Goal: Task Accomplishment & Management: Use online tool/utility

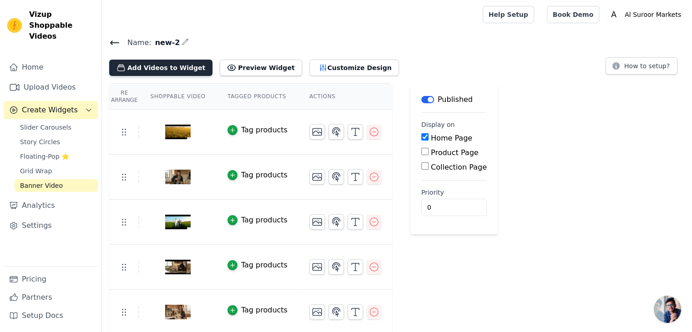
click at [152, 66] on button "Add Videos to Widget" at bounding box center [160, 68] width 103 height 16
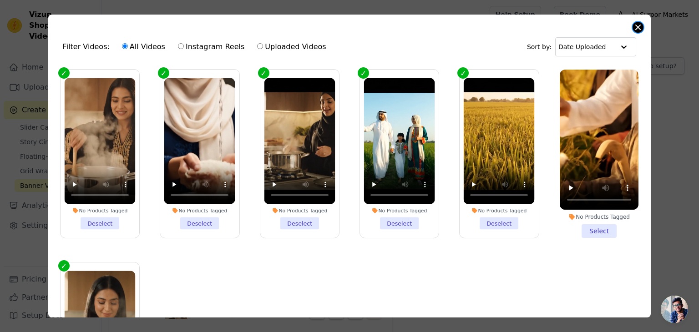
click at [638, 28] on button "Close modal" at bounding box center [637, 27] width 11 height 11
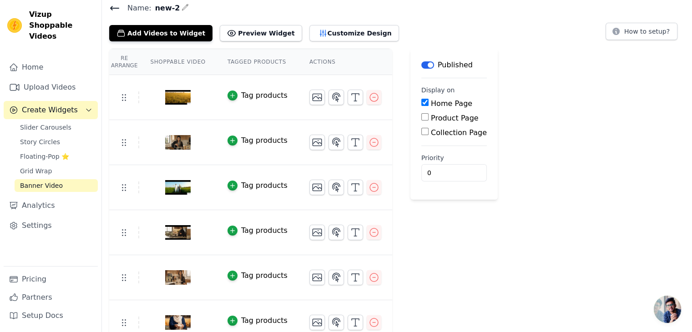
scroll to position [1, 0]
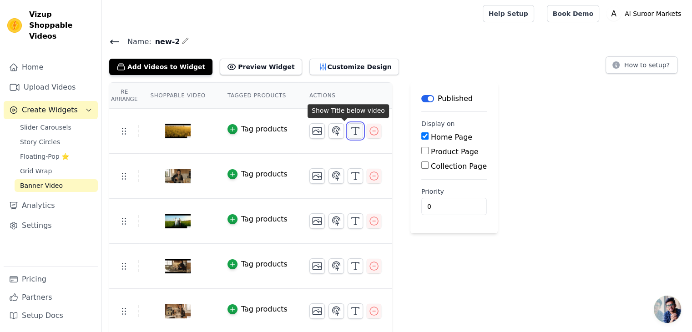
click at [350, 131] on icon "button" at bounding box center [355, 131] width 11 height 11
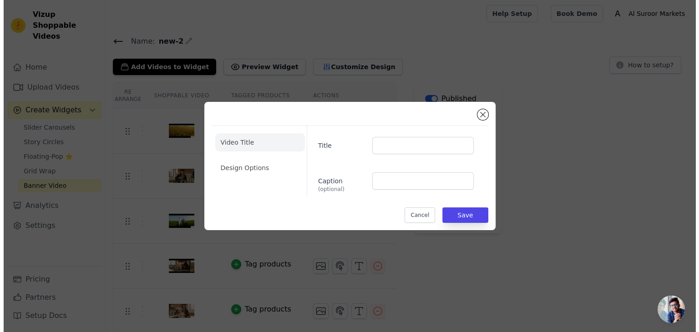
scroll to position [0, 0]
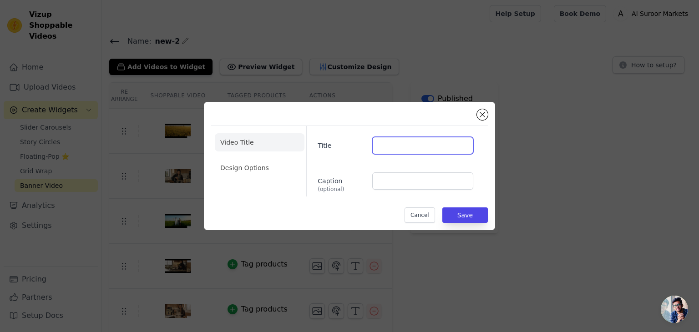
click at [420, 146] on input "Title" at bounding box center [422, 145] width 101 height 17
type input "P"
click at [482, 117] on button "Close modal" at bounding box center [482, 114] width 11 height 11
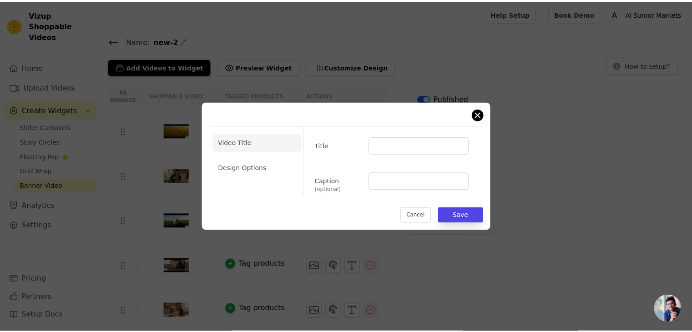
scroll to position [1, 0]
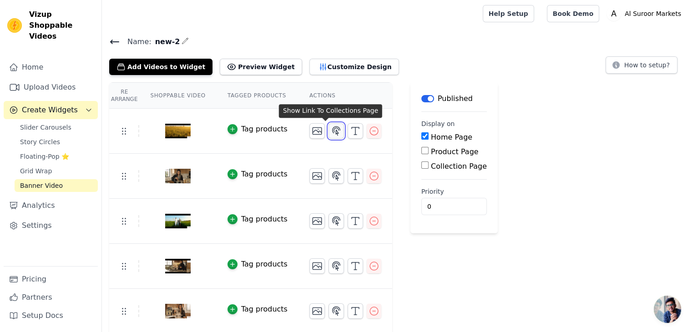
click at [331, 131] on icon "button" at bounding box center [336, 131] width 11 height 11
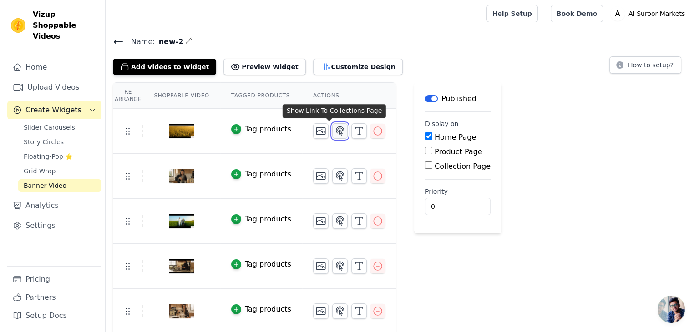
scroll to position [0, 0]
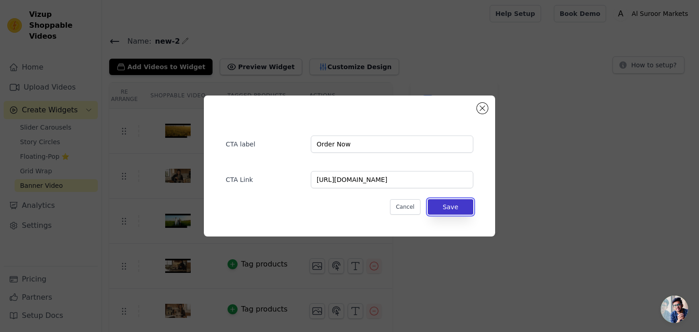
click at [454, 206] on button "Save" at bounding box center [449, 206] width 45 height 15
click at [454, 208] on button "Save" at bounding box center [449, 206] width 45 height 15
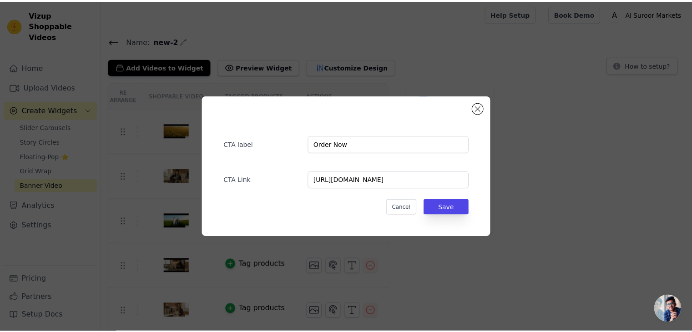
scroll to position [1, 0]
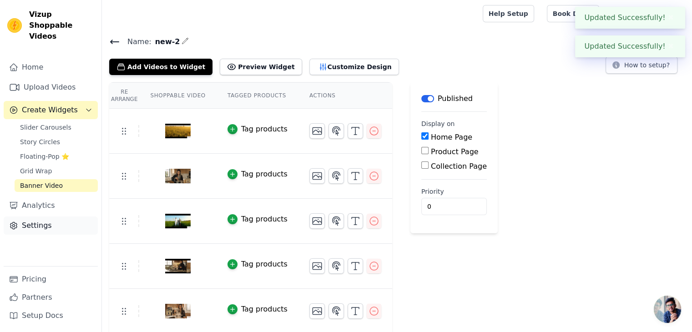
click at [36, 220] on link "Settings" at bounding box center [51, 225] width 94 height 18
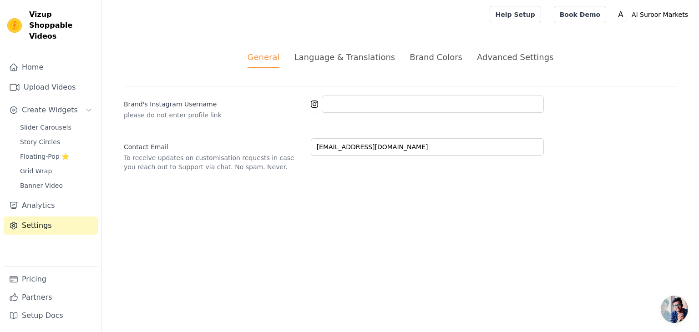
click at [361, 62] on div "Language & Translations" at bounding box center [344, 57] width 101 height 12
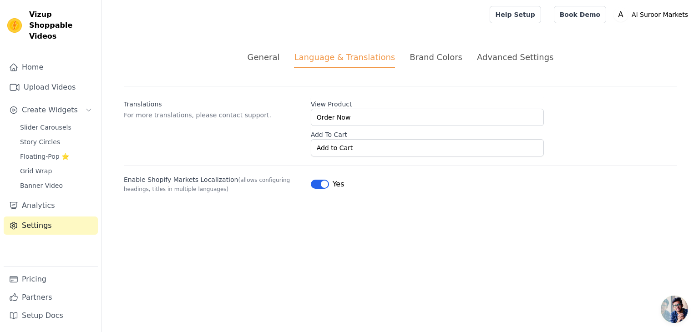
click at [428, 59] on div "Brand Colors" at bounding box center [435, 57] width 53 height 12
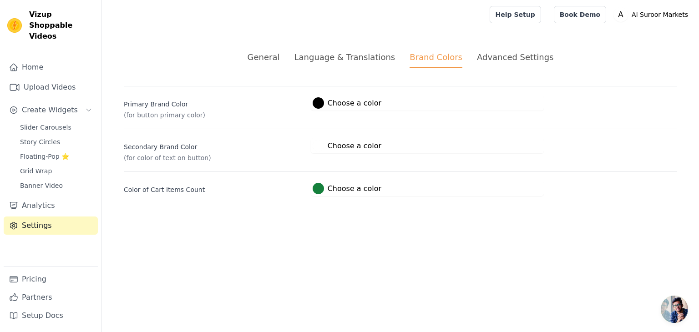
click at [523, 59] on div "Advanced Settings" at bounding box center [515, 57] width 76 height 12
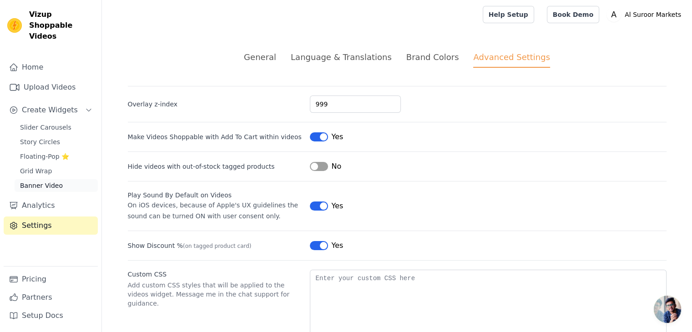
click at [69, 179] on link "Banner Video" at bounding box center [56, 185] width 83 height 13
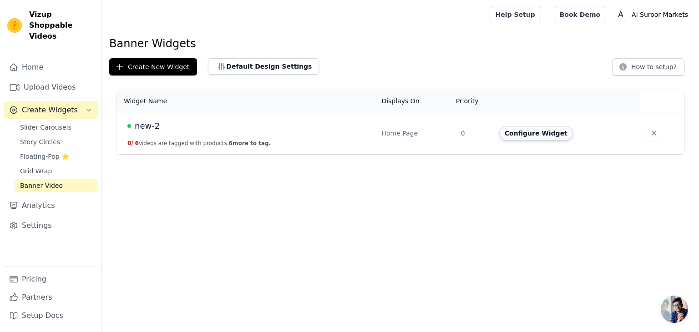
click at [543, 135] on button "Configure Widget" at bounding box center [536, 133] width 74 height 15
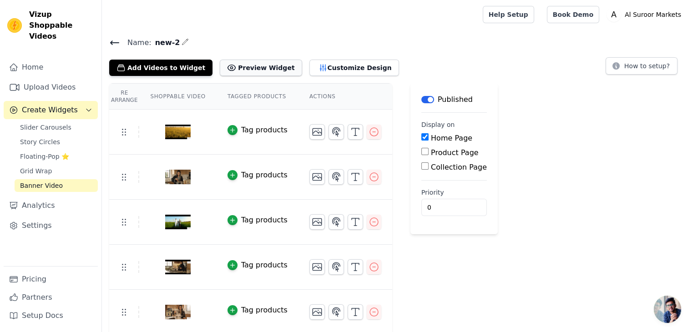
click at [253, 65] on button "Preview Widget" at bounding box center [261, 68] width 82 height 16
click at [259, 132] on div "Tag products" at bounding box center [264, 130] width 46 height 11
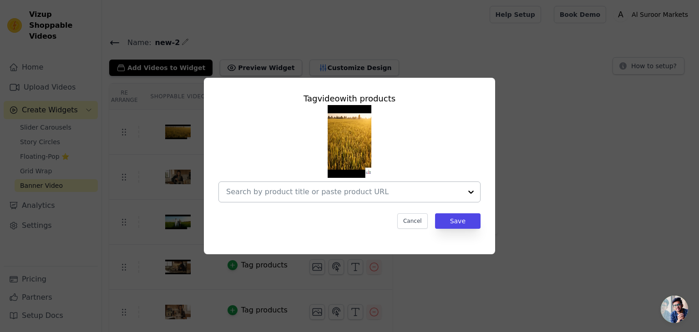
click at [469, 194] on div at bounding box center [471, 192] width 18 height 20
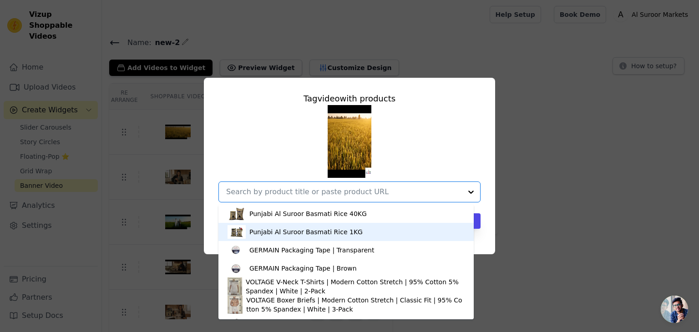
scroll to position [264, 0]
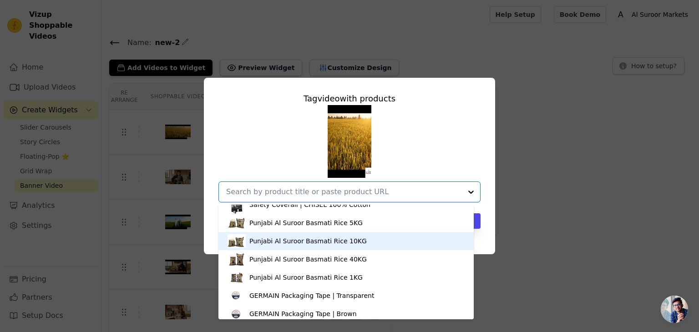
click at [348, 241] on div "Punjabi Al Suroor Basmati Rice 10KG" at bounding box center [307, 240] width 117 height 9
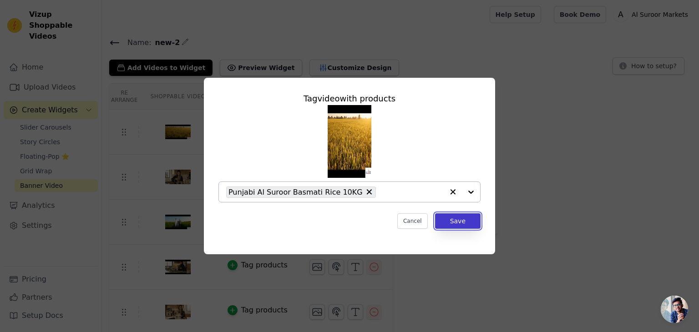
click at [457, 225] on button "Save" at bounding box center [457, 220] width 45 height 15
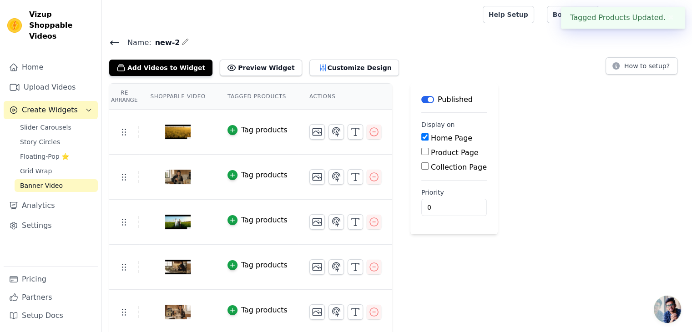
click at [459, 222] on main "Label Published Display on Home Page Product Page Collection Page Priority 0" at bounding box center [453, 158] width 87 height 151
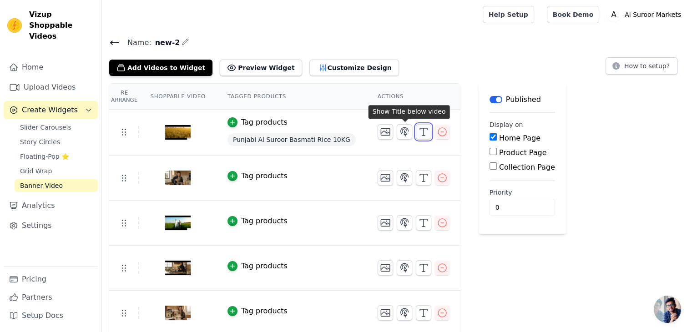
click at [418, 130] on icon "button" at bounding box center [423, 131] width 11 height 11
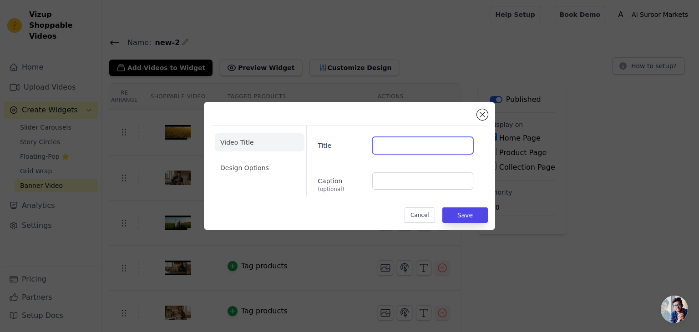
click at [392, 144] on input "Title" at bounding box center [422, 145] width 101 height 17
type input "Punajbi Al Suroor Basmati Rice"
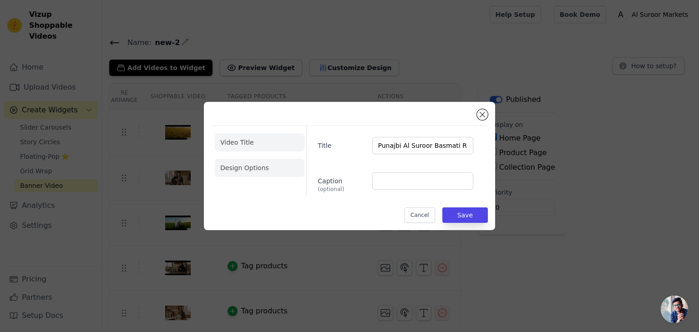
click at [266, 170] on li "Design Options" at bounding box center [260, 168] width 90 height 18
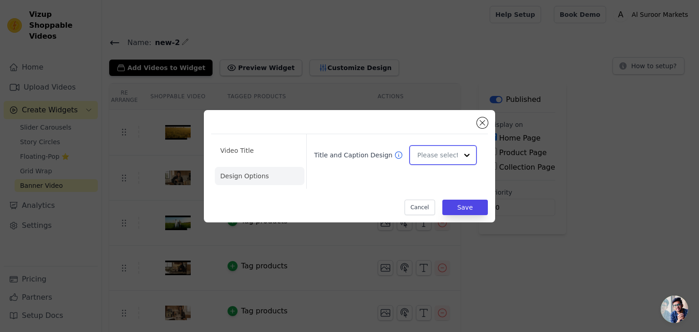
click at [457, 156] on input "Title and Caption Design" at bounding box center [437, 155] width 40 height 18
click at [441, 216] on div "Minimalist" at bounding box center [441, 214] width 65 height 19
click at [457, 207] on button "Save" at bounding box center [464, 207] width 45 height 15
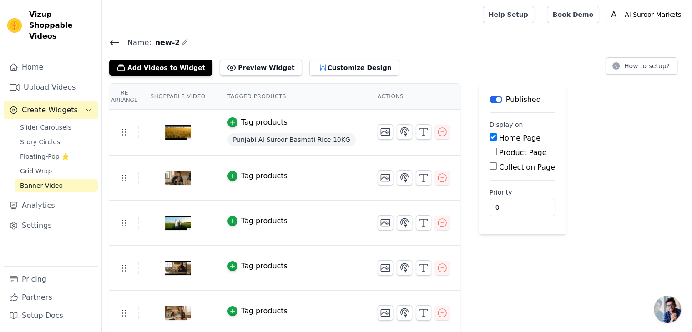
click at [268, 176] on div "Tag products" at bounding box center [264, 176] width 46 height 11
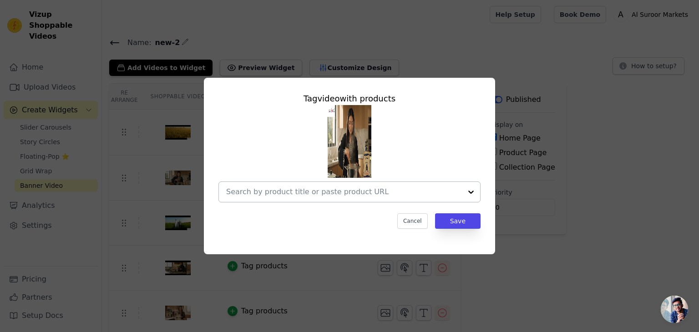
click at [369, 195] on input "text" at bounding box center [344, 191] width 236 height 11
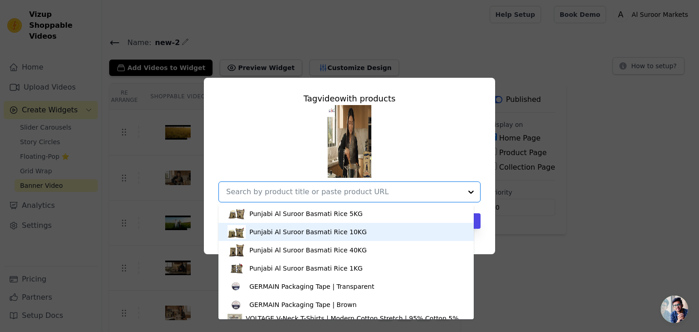
scroll to position [227, 0]
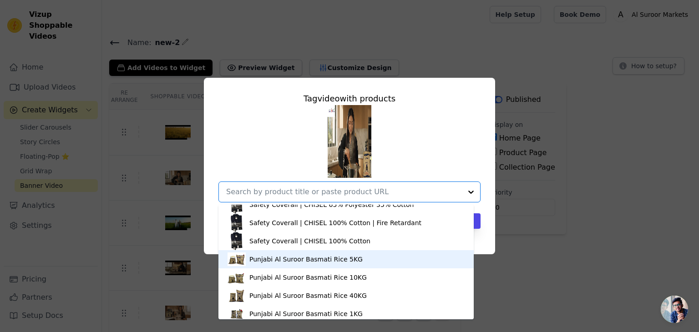
click at [387, 259] on div "Punjabi Al Suroor Basmati Rice 5KG" at bounding box center [345, 259] width 237 height 18
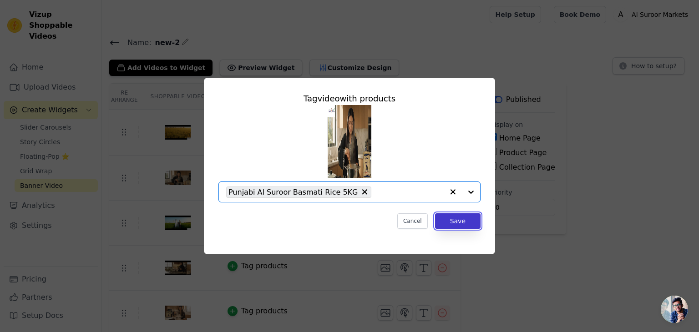
click at [455, 225] on button "Save" at bounding box center [457, 220] width 45 height 15
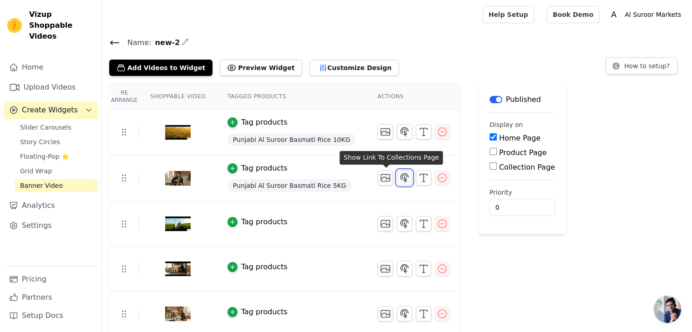
click at [400, 179] on icon "button" at bounding box center [404, 177] width 8 height 9
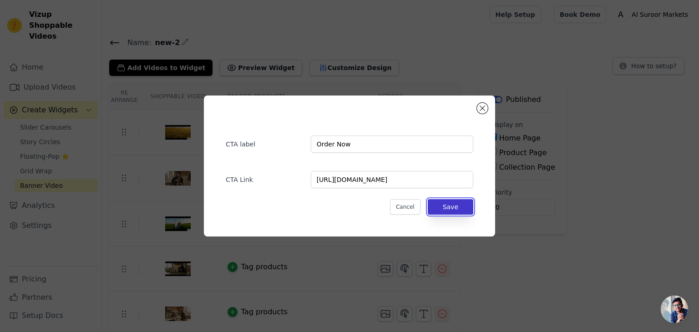
click at [453, 206] on button "Save" at bounding box center [449, 206] width 45 height 15
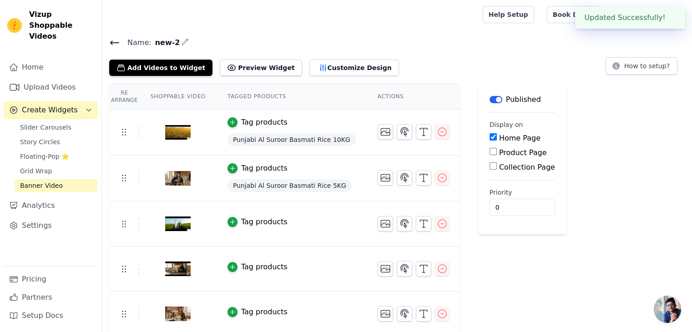
click at [260, 224] on div "Tag products" at bounding box center [264, 221] width 46 height 11
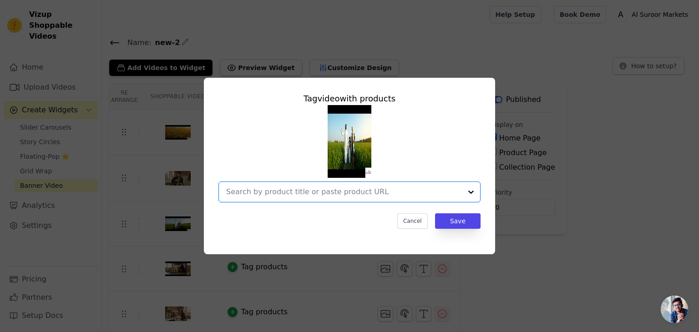
click at [384, 192] on input "text" at bounding box center [344, 191] width 236 height 11
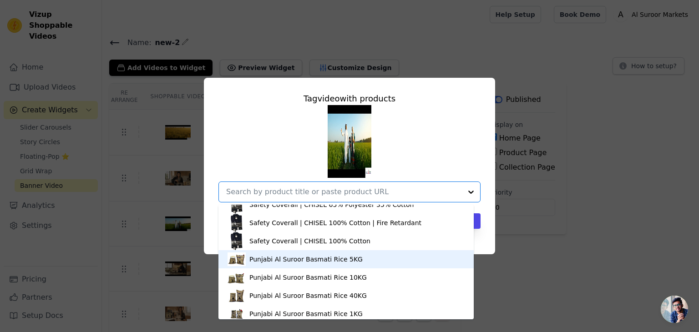
scroll to position [273, 0]
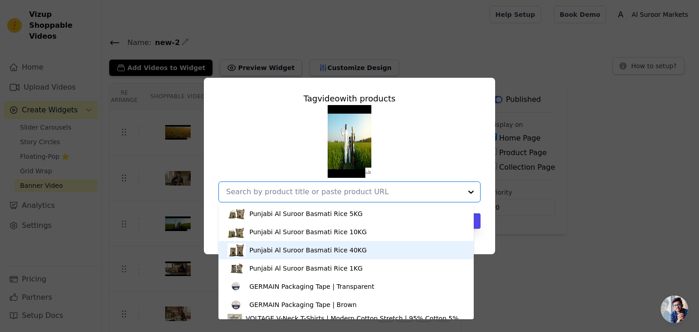
click at [355, 254] on div "Punjabi Al Suroor Basmati Rice 40KG" at bounding box center [345, 250] width 237 height 18
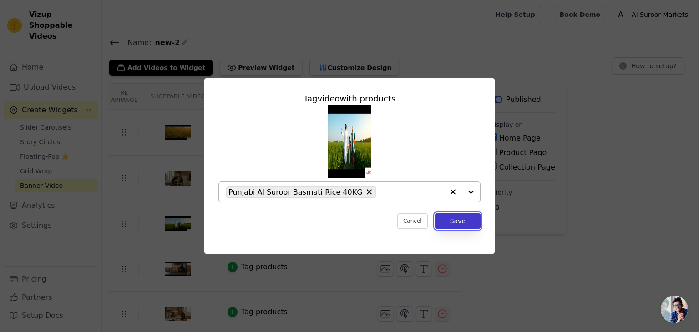
click at [457, 219] on button "Save" at bounding box center [457, 220] width 45 height 15
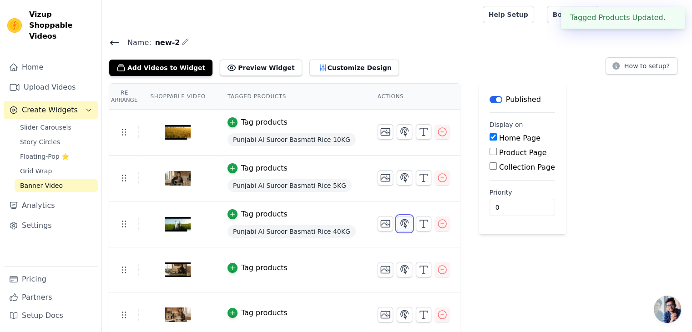
click at [399, 222] on icon "button" at bounding box center [404, 223] width 11 height 11
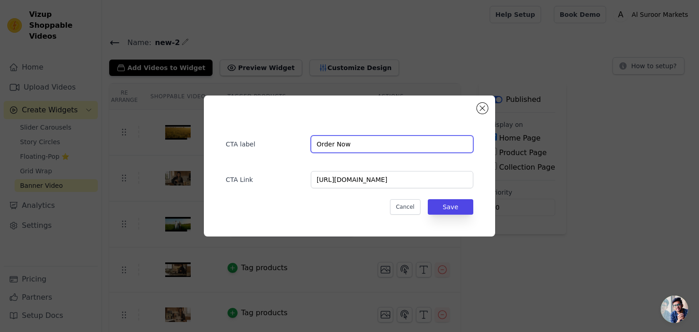
click at [332, 146] on input "Order Now" at bounding box center [392, 144] width 162 height 17
type input "Buy Now"
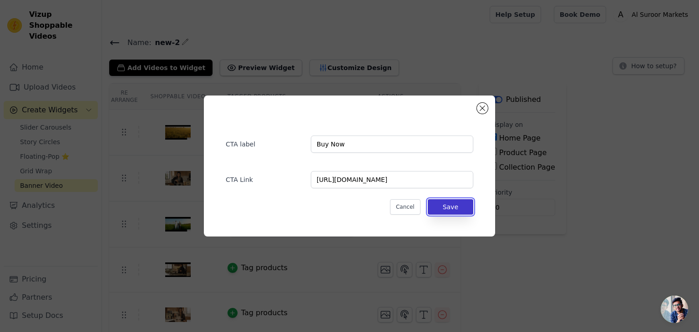
click at [445, 207] on button "Save" at bounding box center [449, 206] width 45 height 15
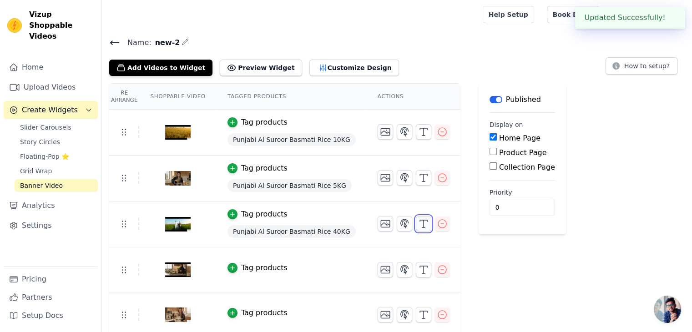
click at [418, 226] on icon "button" at bounding box center [423, 223] width 11 height 11
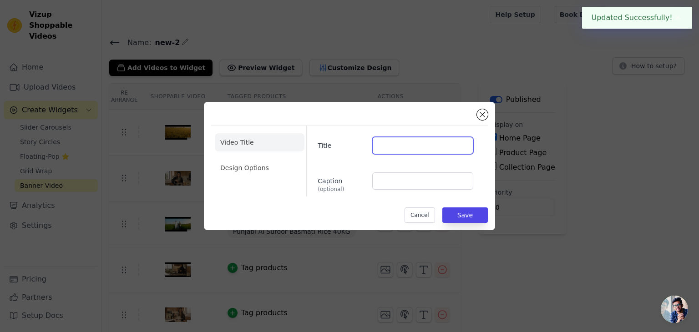
click at [392, 145] on input "Title" at bounding box center [422, 145] width 101 height 17
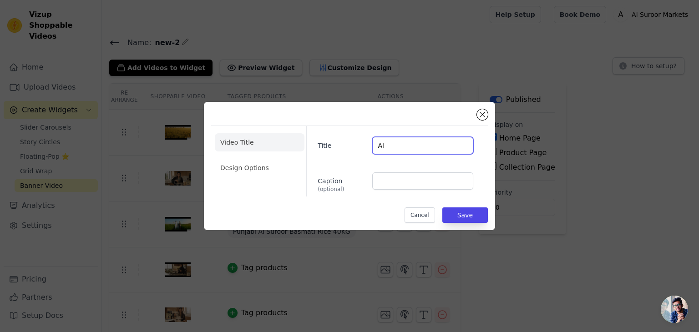
type input "A"
type input "Punajbi Al Suroor Basmati Rice"
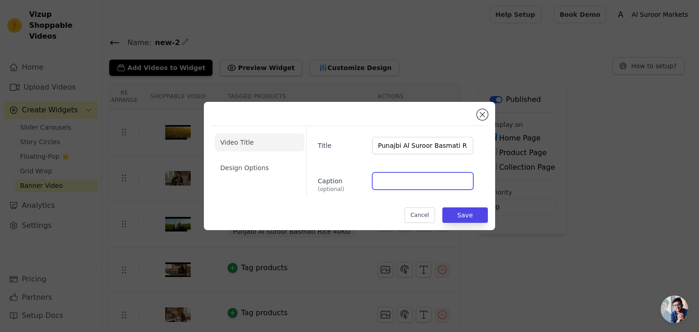
click at [411, 187] on input "Caption (optional)" at bounding box center [422, 180] width 101 height 17
paste input "Punajbi Al Suroor Basmati Rice"
type input "Punajbi Al Suroor Basmati Rice"
click at [265, 169] on li "Design Options" at bounding box center [260, 168] width 90 height 18
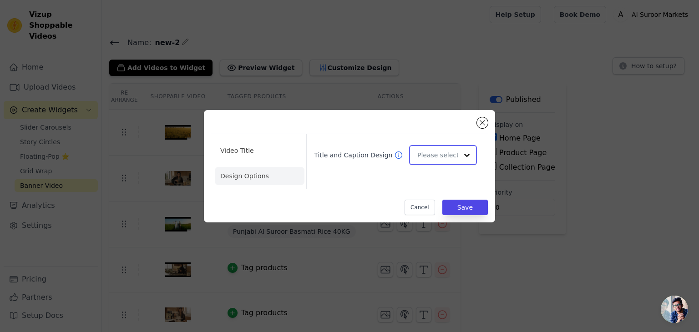
click at [451, 157] on input "Title and Caption Design" at bounding box center [437, 155] width 40 height 18
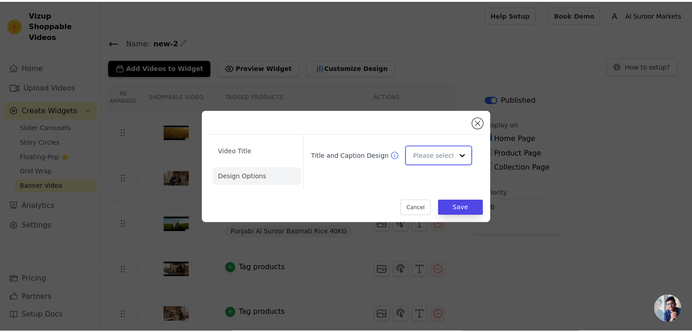
scroll to position [0, 0]
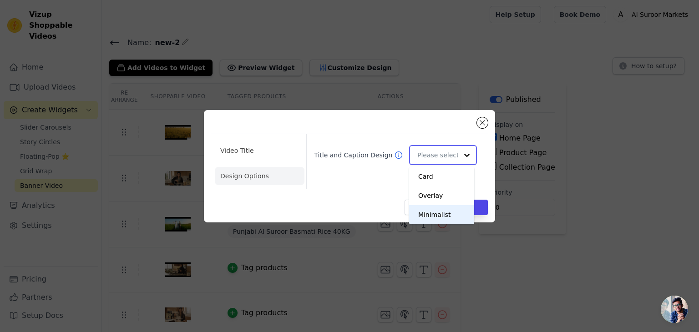
click at [442, 211] on div "Minimalist" at bounding box center [441, 214] width 65 height 19
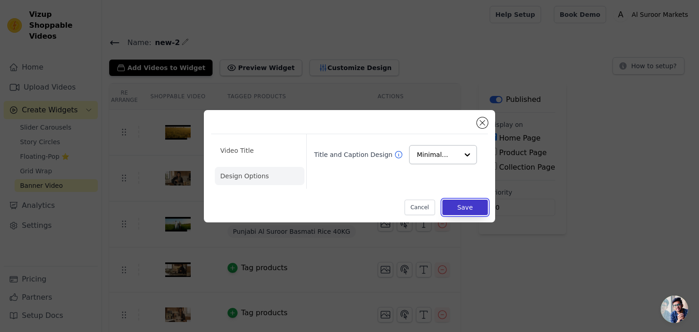
click at [460, 202] on button "Save" at bounding box center [464, 207] width 45 height 15
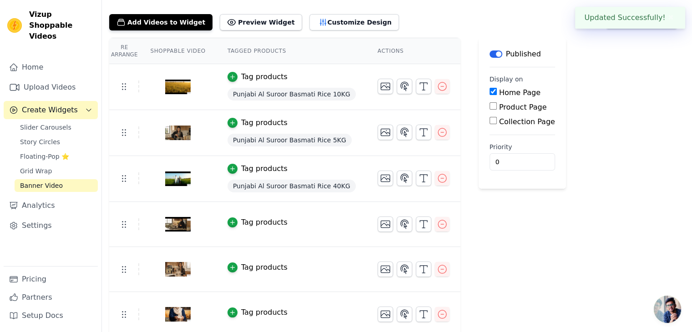
scroll to position [49, 0]
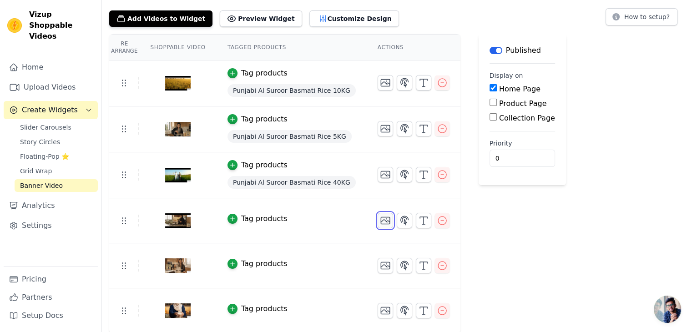
click at [380, 217] on icon "button" at bounding box center [385, 220] width 11 height 11
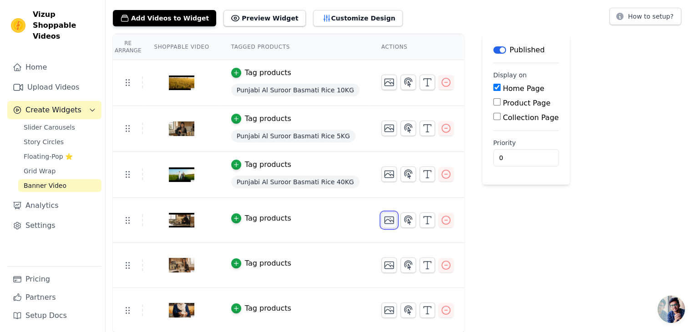
scroll to position [0, 0]
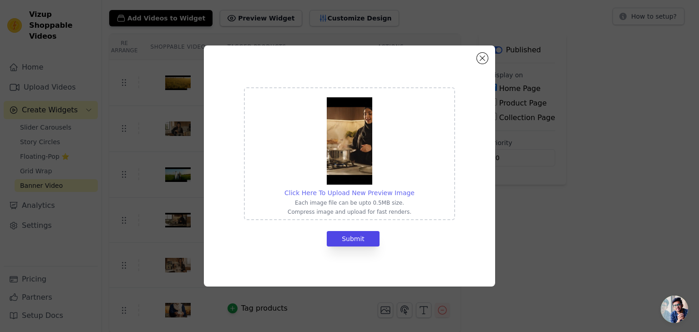
click at [386, 195] on span "Click Here To Upload New Preview Image" at bounding box center [349, 192] width 130 height 7
click at [414, 188] on input "Click Here To Upload New Preview Image Each image file can be upto 0.5MB size. …" at bounding box center [414, 188] width 0 height 0
click at [366, 237] on button "Submit" at bounding box center [353, 238] width 53 height 15
click at [364, 241] on button "Submit" at bounding box center [353, 238] width 53 height 15
click at [364, 240] on button "Submit" at bounding box center [353, 238] width 53 height 15
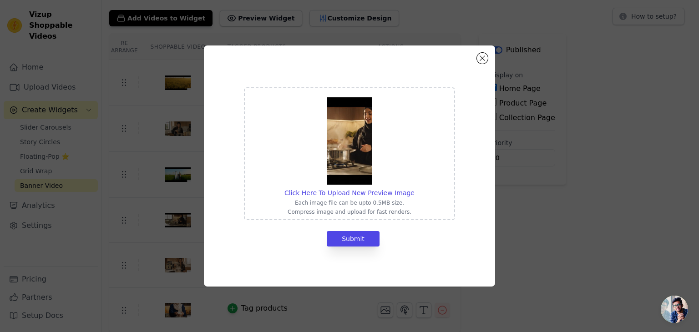
click at [488, 60] on div "Click Here To Upload New Preview Image Each image file can be upto 0.5MB size. …" at bounding box center [349, 165] width 291 height 241
click at [485, 60] on button "Close modal" at bounding box center [482, 58] width 11 height 11
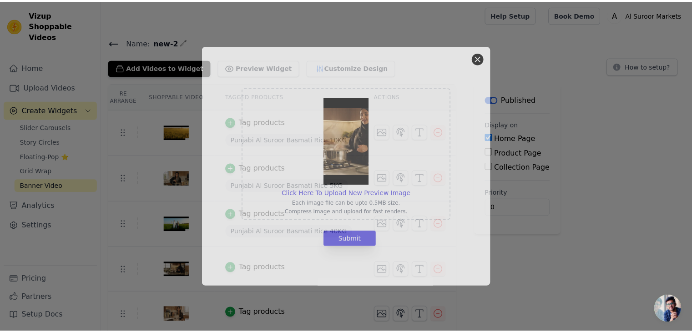
scroll to position [49, 0]
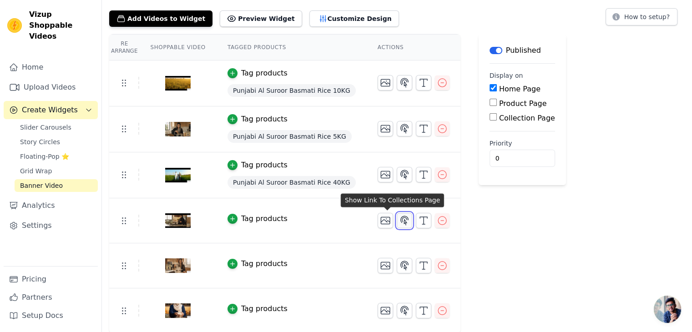
click at [399, 220] on icon "button" at bounding box center [404, 220] width 11 height 11
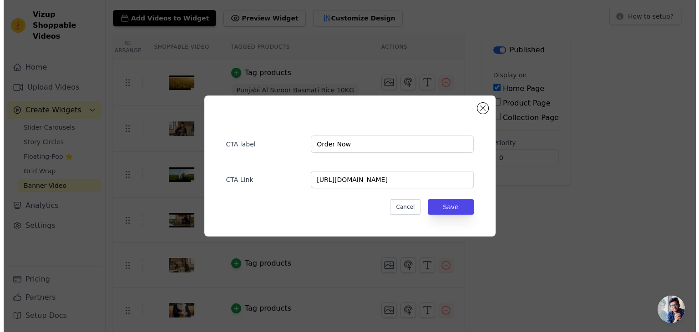
scroll to position [0, 0]
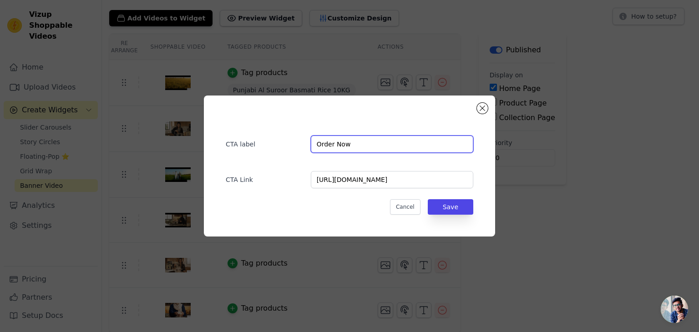
click at [333, 146] on input "Order Now" at bounding box center [392, 144] width 162 height 17
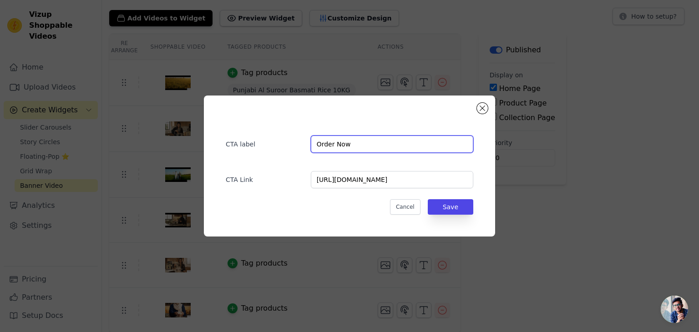
click at [333, 146] on input "Order Now" at bounding box center [392, 144] width 162 height 17
type input "Buy Now"
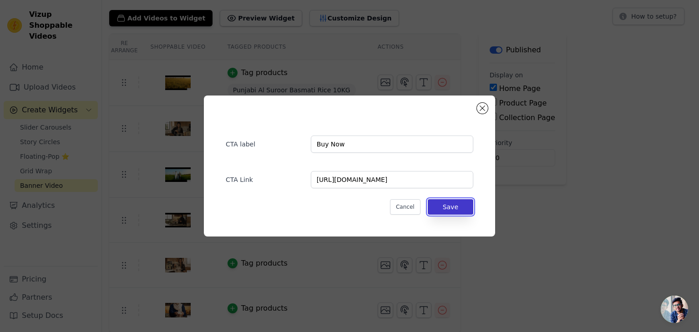
click at [462, 207] on button "Save" at bounding box center [449, 206] width 45 height 15
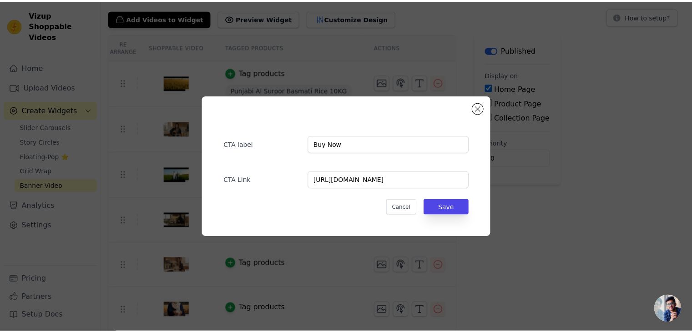
scroll to position [49, 0]
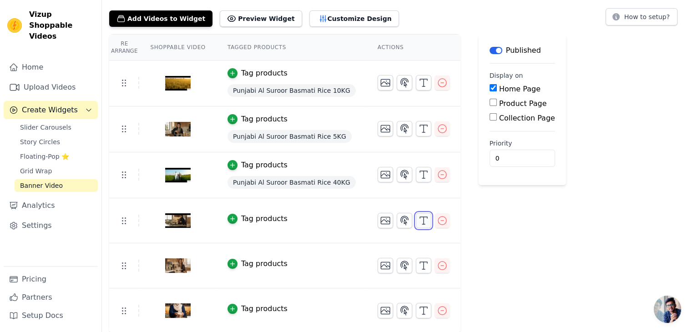
click at [418, 220] on icon "button" at bounding box center [423, 220] width 11 height 11
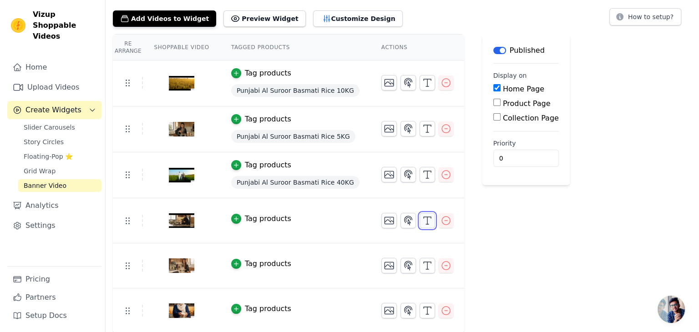
scroll to position [0, 0]
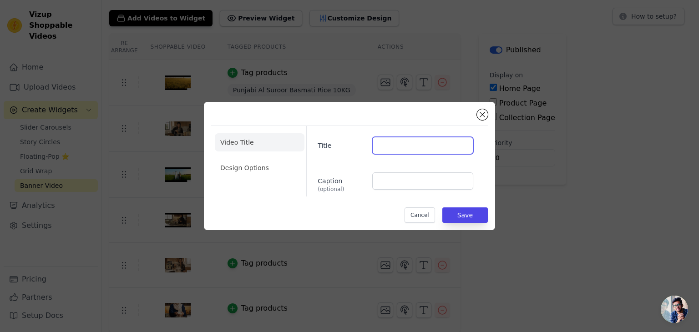
click at [384, 148] on input "Title" at bounding box center [422, 145] width 101 height 17
type input "Punajbi Al Suroor Basmati Rice"
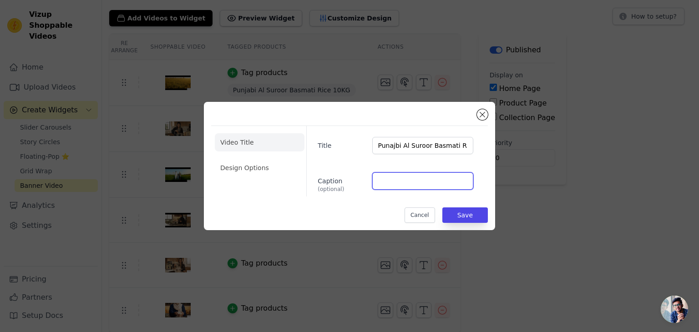
click at [427, 177] on input "Caption (optional)" at bounding box center [422, 180] width 101 height 17
type input "Punajbi Al Suroor Basmati Rice"
click at [253, 170] on li "Design Options" at bounding box center [260, 168] width 90 height 18
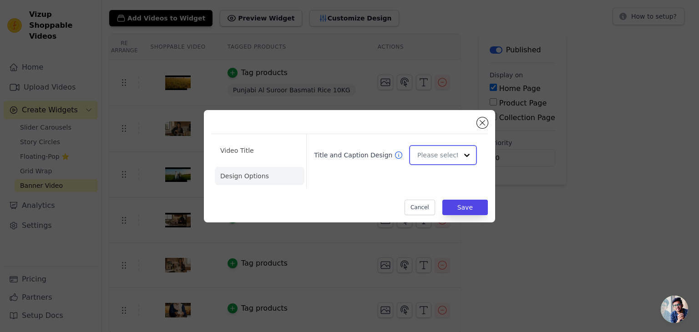
click at [457, 156] on div "Select is focused, type to refine list, press down to open the menu." at bounding box center [443, 155] width 68 height 20
click at [444, 194] on div "Overlay" at bounding box center [441, 195] width 65 height 19
click at [466, 206] on button "Save" at bounding box center [464, 207] width 45 height 15
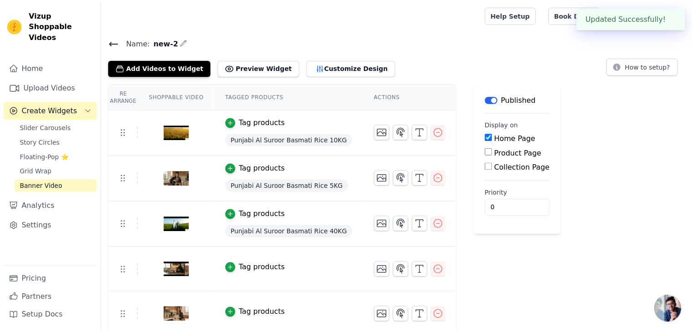
scroll to position [49, 0]
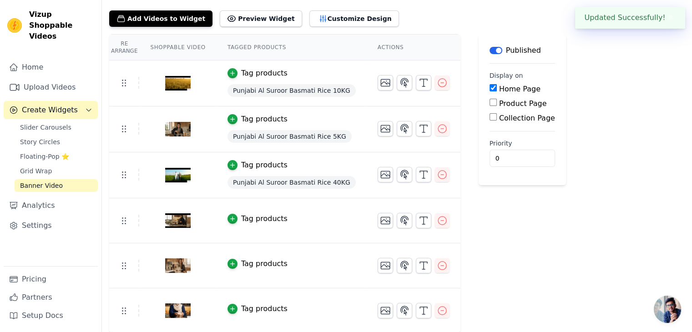
click at [244, 218] on div "Tag products" at bounding box center [264, 218] width 46 height 11
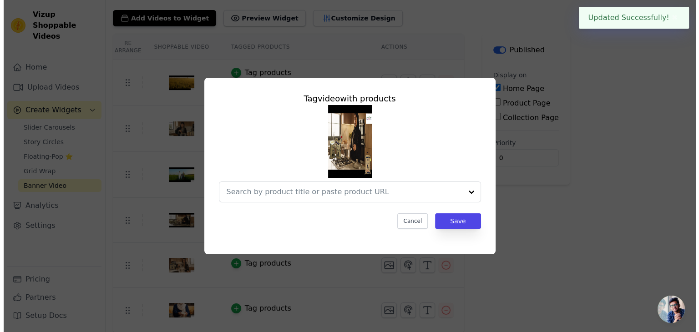
scroll to position [0, 0]
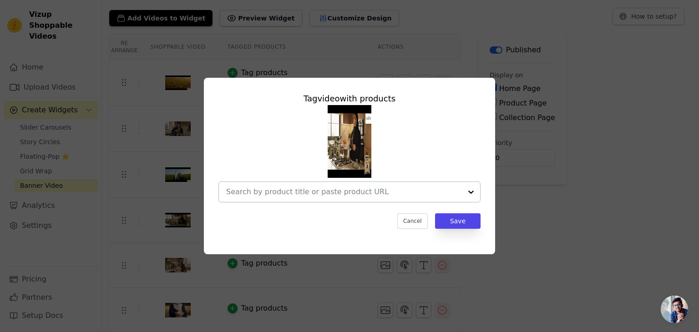
click at [470, 194] on div at bounding box center [471, 192] width 18 height 20
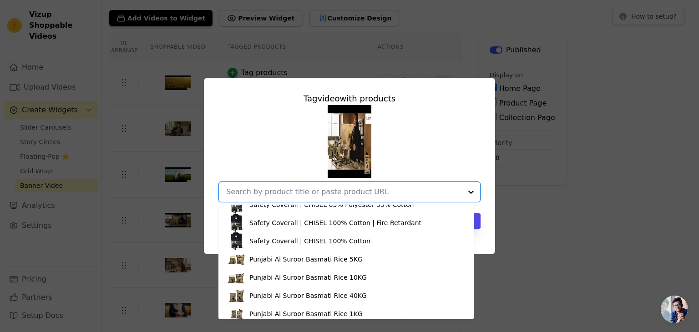
scroll to position [273, 0]
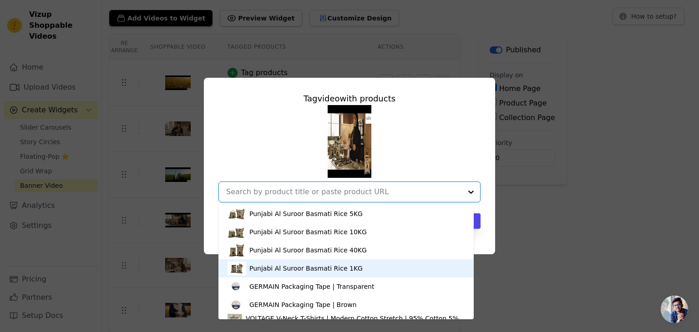
click at [364, 267] on div "Punjabi Al Suroor Basmati Rice 1KG" at bounding box center [345, 268] width 237 height 18
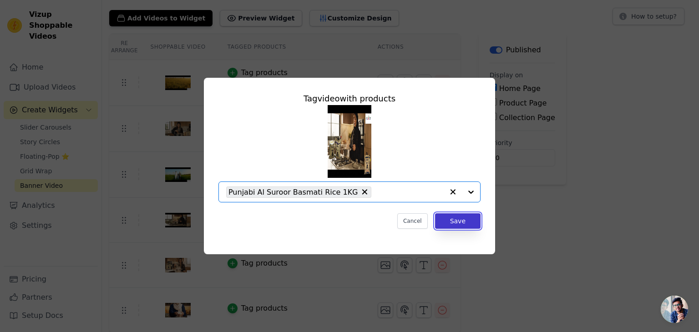
click at [464, 221] on button "Save" at bounding box center [457, 220] width 45 height 15
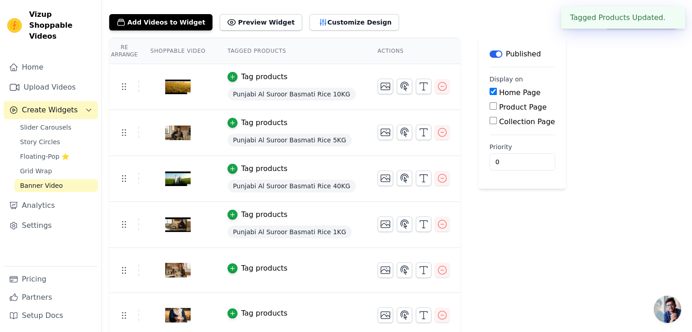
scroll to position [50, 0]
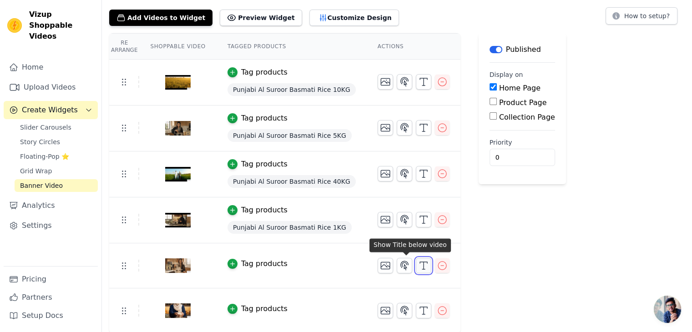
click at [423, 264] on line "button" at bounding box center [423, 265] width 0 height 7
click at [422, 269] on line "button" at bounding box center [423, 269] width 3 height 0
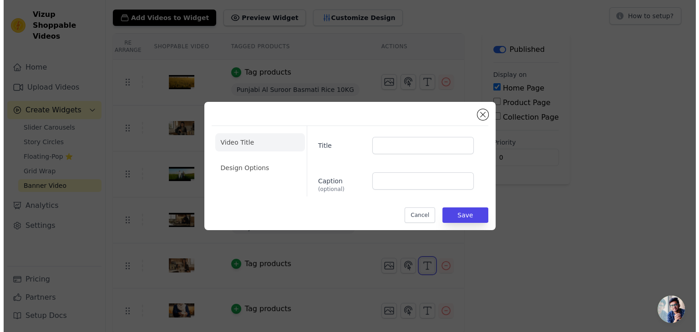
scroll to position [0, 0]
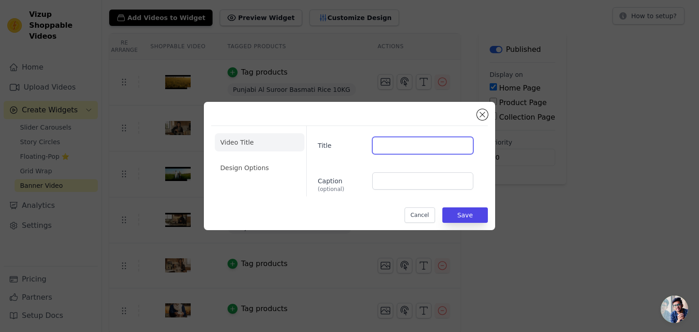
click at [391, 151] on input "Title" at bounding box center [422, 145] width 101 height 17
type input "Punajbi Al Suroor Basmati Rice"
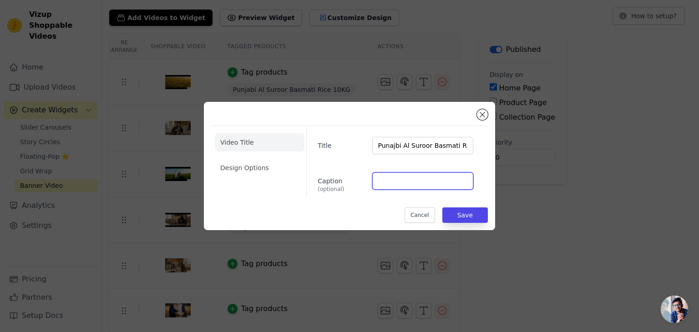
click at [414, 184] on input "Caption (optional)" at bounding box center [422, 180] width 101 height 17
type input "Punajbi Al Suroor Basmati Rice"
click at [256, 169] on li "Design Options" at bounding box center [260, 168] width 90 height 18
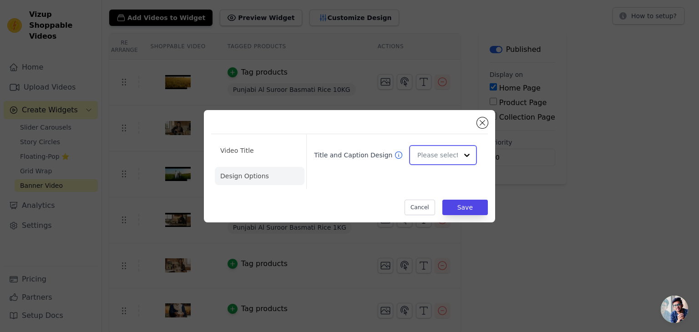
click at [451, 153] on input "Title and Caption Design" at bounding box center [437, 155] width 40 height 18
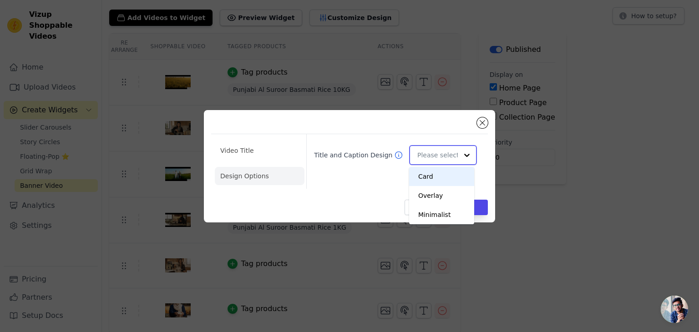
click at [440, 175] on div "Card" at bounding box center [441, 176] width 65 height 19
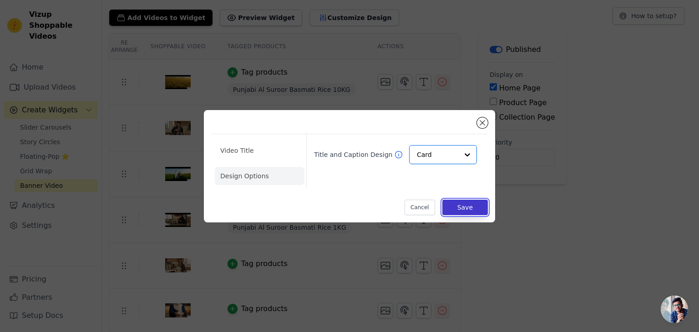
click at [467, 213] on button "Save" at bounding box center [464, 207] width 45 height 15
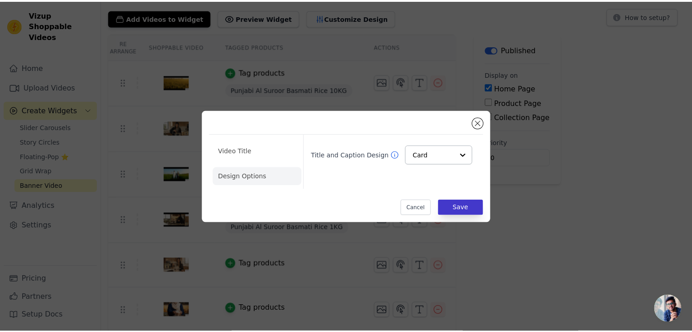
scroll to position [50, 0]
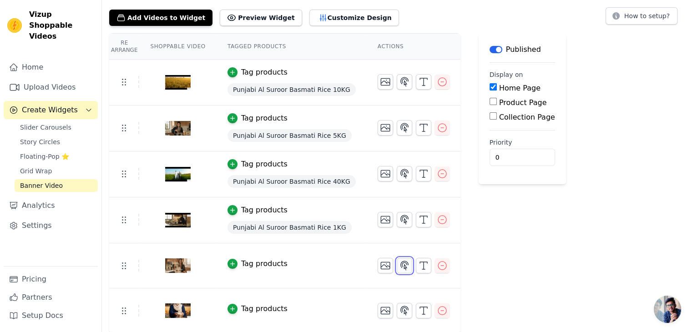
click at [399, 266] on icon "button" at bounding box center [404, 265] width 11 height 11
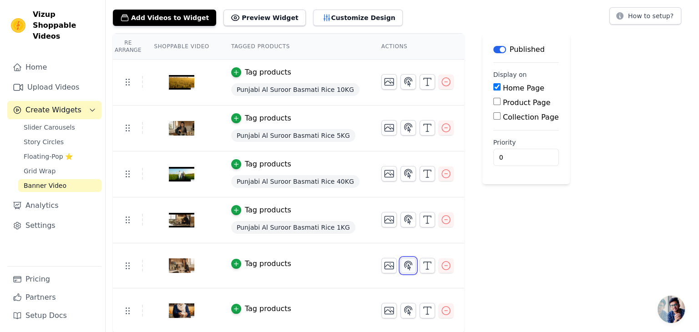
scroll to position [0, 0]
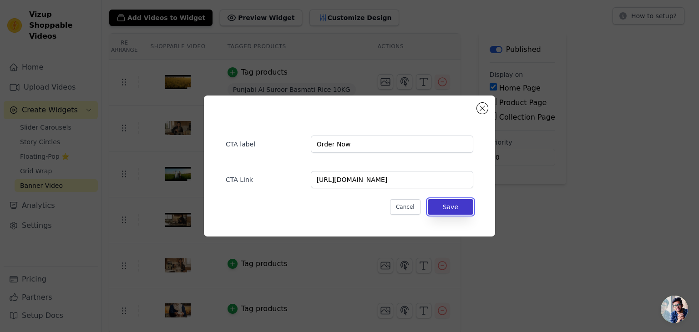
click at [457, 206] on button "Save" at bounding box center [449, 206] width 45 height 15
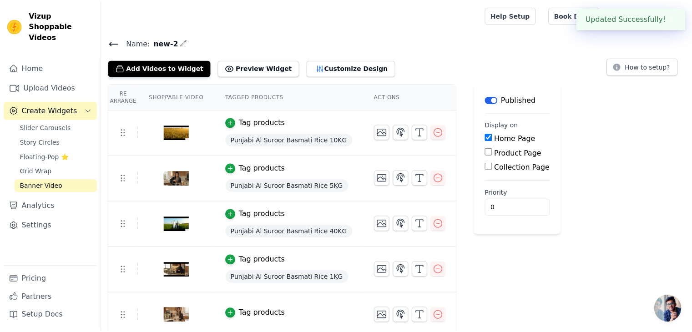
scroll to position [50, 0]
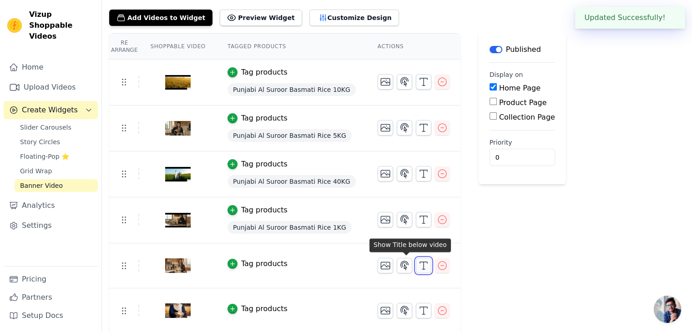
click at [418, 265] on icon "button" at bounding box center [423, 265] width 11 height 11
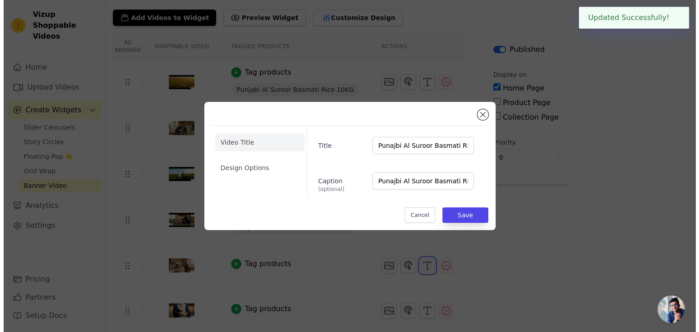
scroll to position [0, 0]
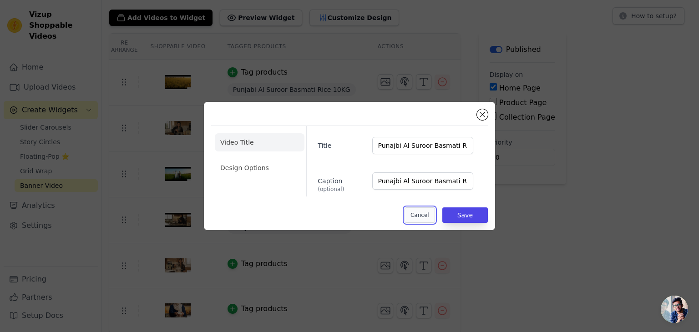
click at [425, 216] on button "Cancel" at bounding box center [419, 214] width 30 height 15
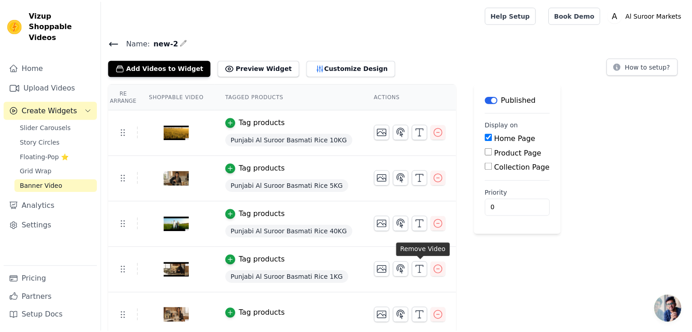
scroll to position [50, 0]
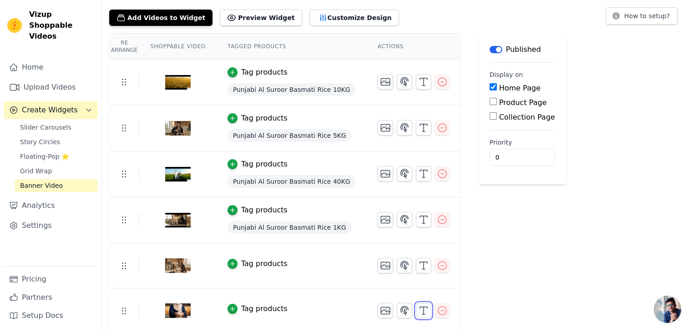
click at [418, 312] on icon "button" at bounding box center [423, 310] width 11 height 11
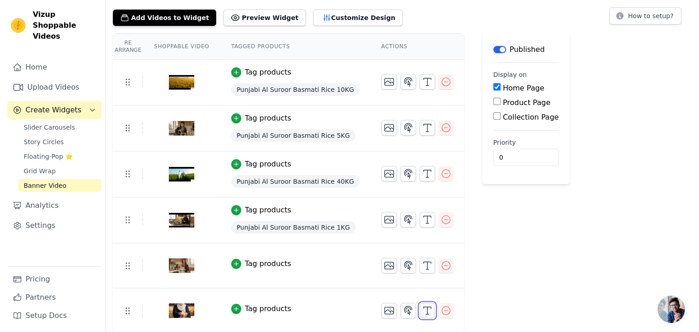
scroll to position [0, 0]
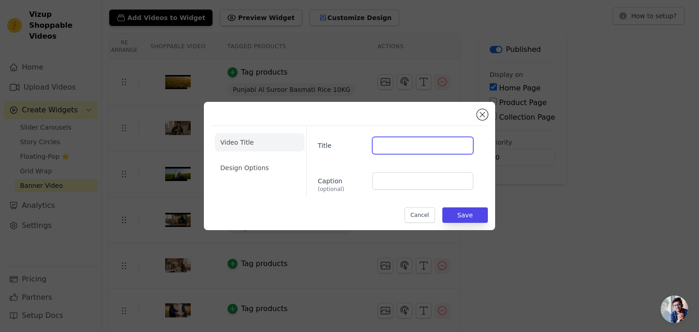
click at [411, 145] on input "Title" at bounding box center [422, 145] width 101 height 17
type input "Punajbi Al Suroor Basmati Rice"
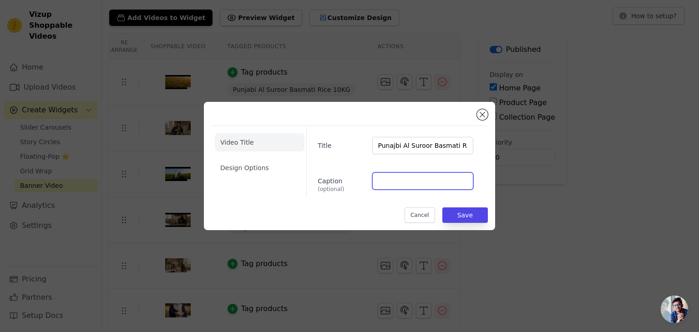
click at [425, 178] on input "Caption (optional)" at bounding box center [422, 180] width 101 height 17
type input "Punajbi Al Suroor Basmati Rice"
click at [262, 164] on li "Design Options" at bounding box center [260, 168] width 90 height 18
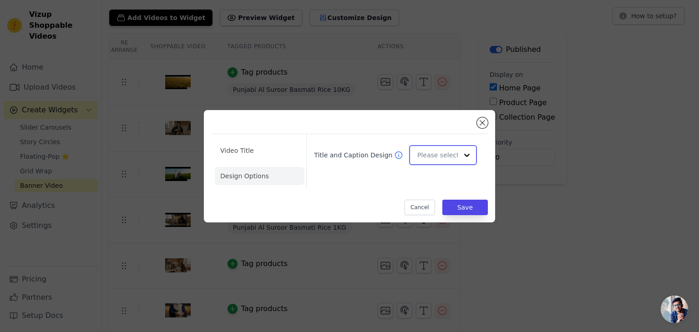
click at [447, 158] on input "Title and Caption Design" at bounding box center [437, 155] width 40 height 18
click at [438, 213] on div "Minimalist" at bounding box center [441, 214] width 65 height 19
click at [469, 208] on button "Save" at bounding box center [464, 207] width 45 height 15
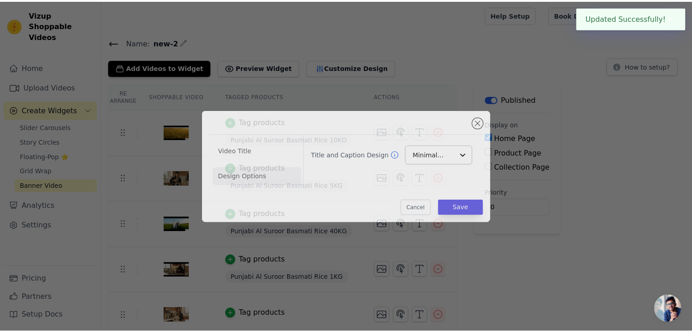
scroll to position [50, 0]
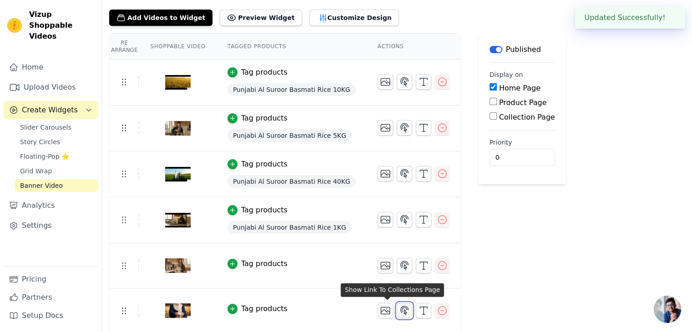
click at [400, 307] on icon "button" at bounding box center [404, 310] width 8 height 9
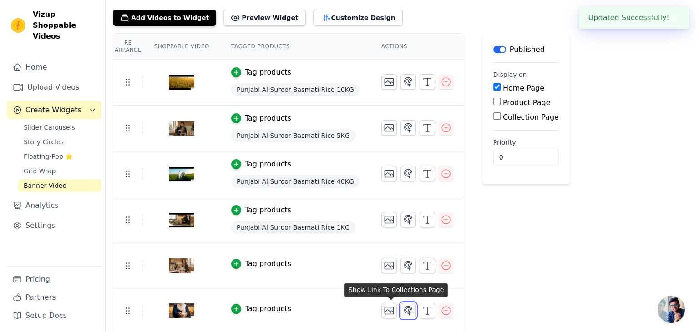
scroll to position [0, 0]
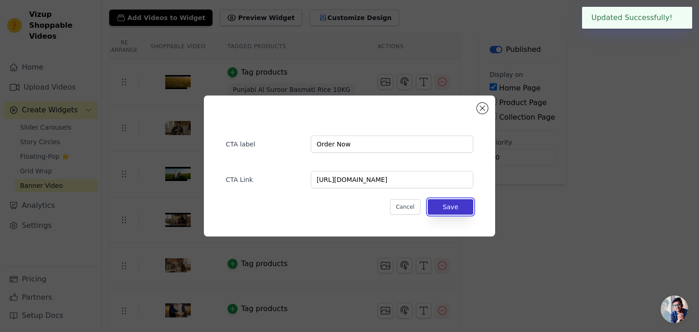
click at [442, 207] on button "Save" at bounding box center [449, 206] width 45 height 15
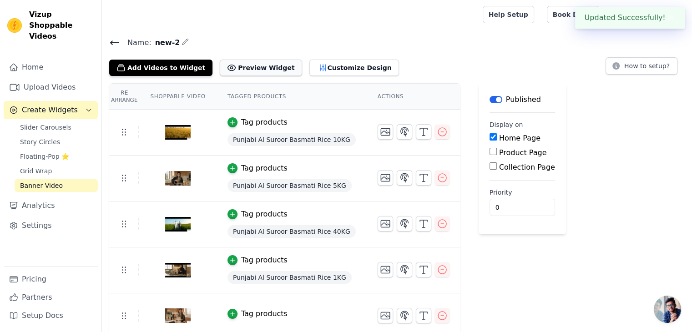
click at [258, 65] on button "Preview Widget" at bounding box center [261, 68] width 82 height 16
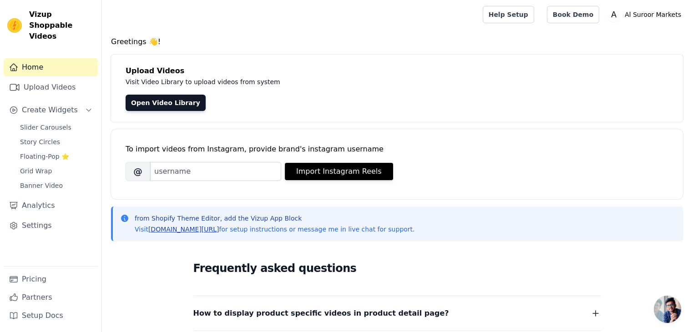
click at [191, 230] on link "[DOMAIN_NAME][URL]" at bounding box center [183, 229] width 71 height 7
click at [58, 179] on link "Banner Video" at bounding box center [56, 185] width 83 height 13
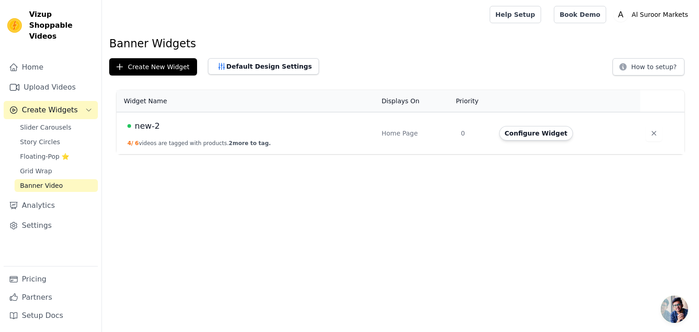
click at [149, 129] on span "new-2" at bounding box center [147, 126] width 25 height 13
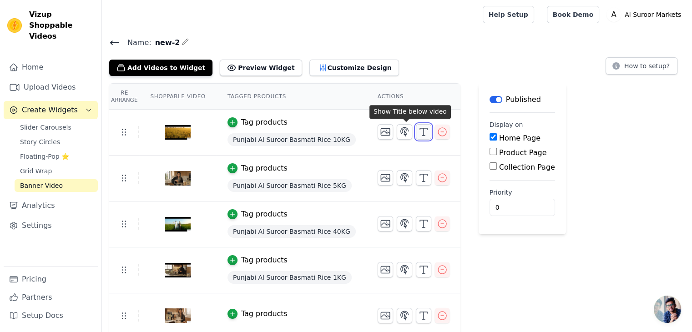
click at [422, 136] on line "button" at bounding box center [423, 136] width 3 height 0
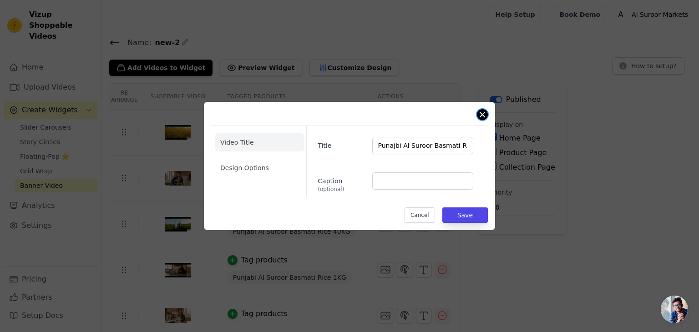
click at [482, 114] on button "Close modal" at bounding box center [482, 114] width 11 height 11
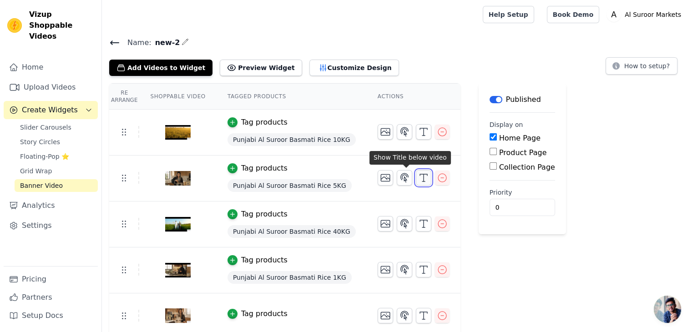
click at [418, 175] on icon "button" at bounding box center [423, 177] width 11 height 11
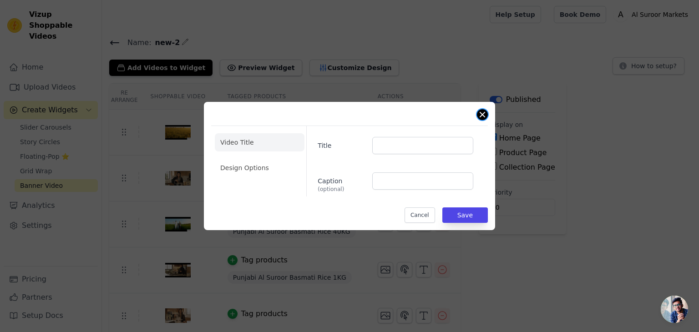
click at [480, 114] on button "Close modal" at bounding box center [482, 114] width 11 height 11
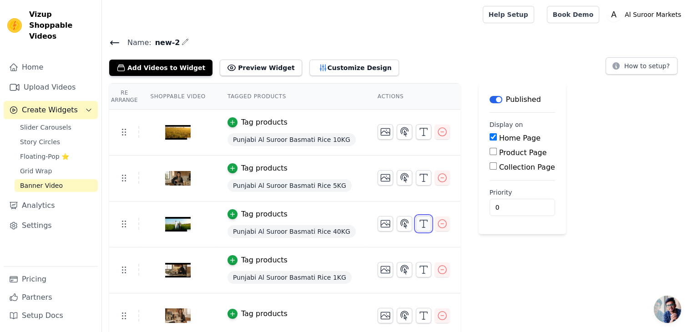
click at [423, 225] on line "button" at bounding box center [423, 223] width 0 height 7
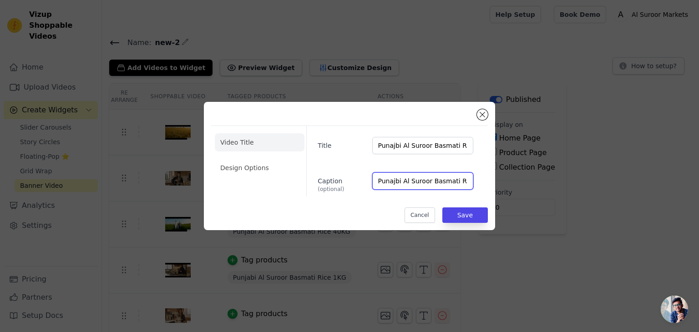
click at [407, 179] on input "Punajbi Al Suroor Basmati Rice" at bounding box center [422, 180] width 101 height 17
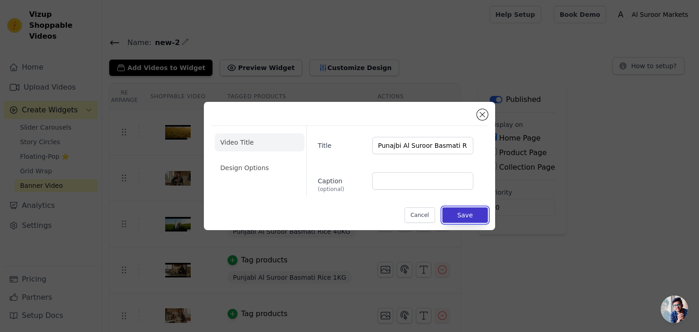
click at [462, 214] on button "Save" at bounding box center [464, 214] width 45 height 15
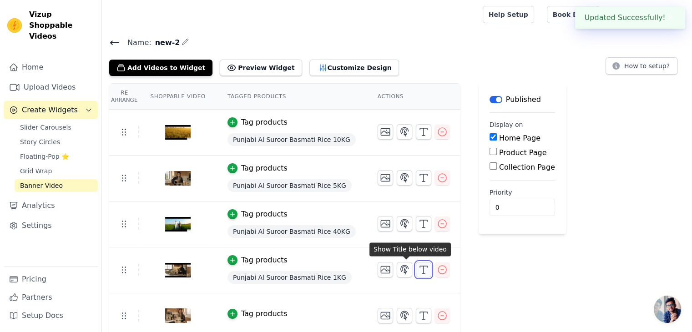
click at [423, 268] on line "button" at bounding box center [423, 269] width 0 height 7
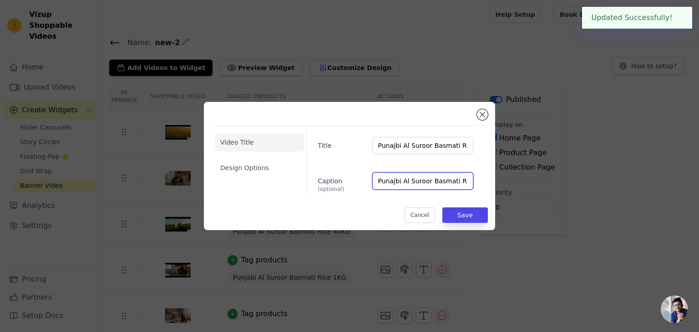
click at [411, 181] on input "Punajbi Al Suroor Basmati Rice" at bounding box center [422, 180] width 101 height 17
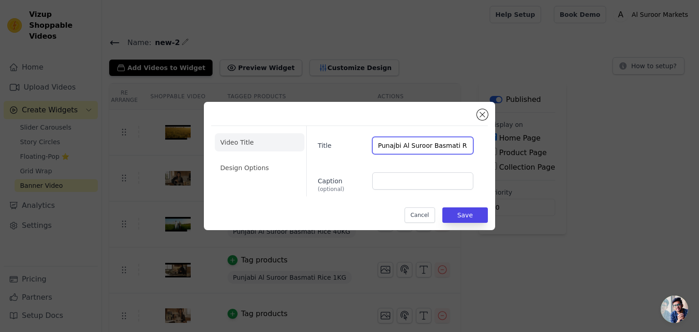
click at [417, 146] on input "Punajbi Al Suroor Basmati Rice" at bounding box center [422, 145] width 101 height 17
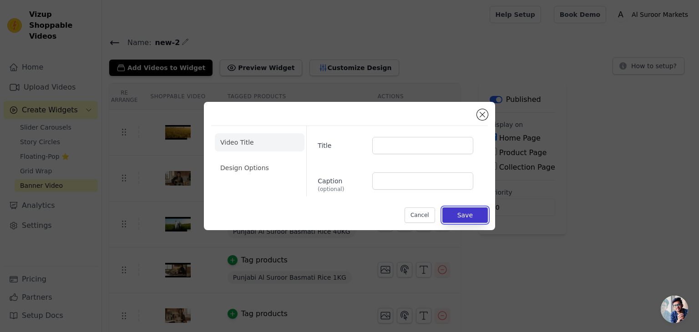
click at [467, 213] on button "Save" at bounding box center [464, 214] width 45 height 15
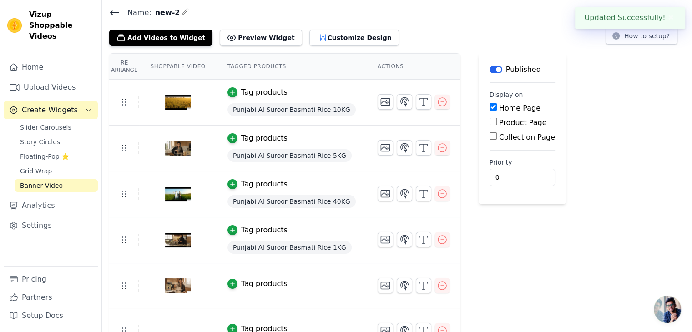
scroll to position [50, 0]
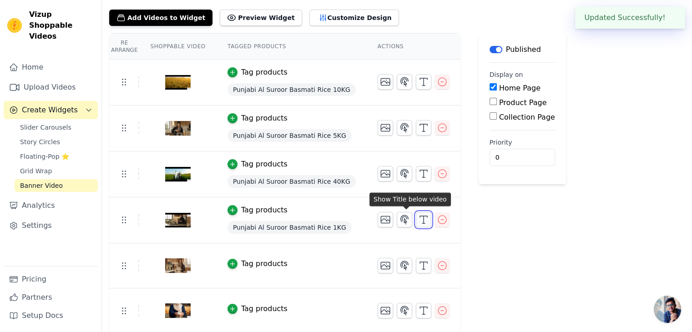
click at [418, 220] on icon "button" at bounding box center [423, 219] width 11 height 11
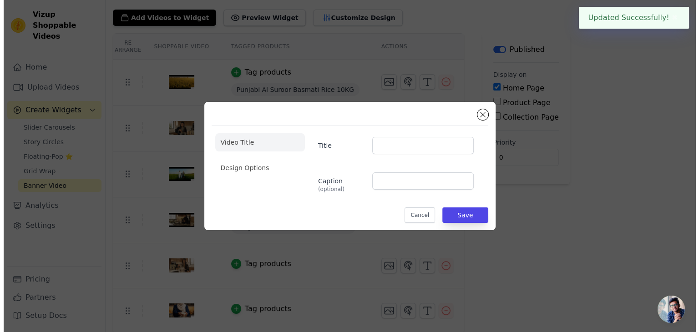
scroll to position [0, 0]
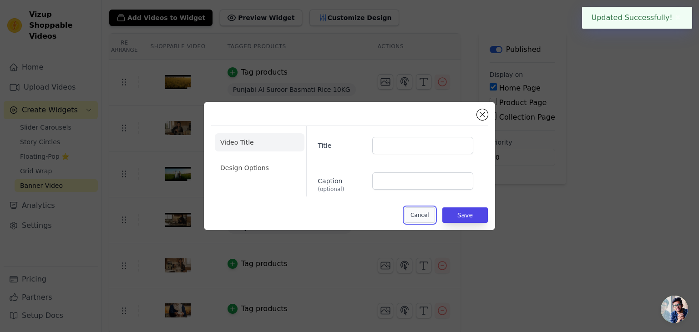
click at [423, 219] on button "Cancel" at bounding box center [419, 214] width 30 height 15
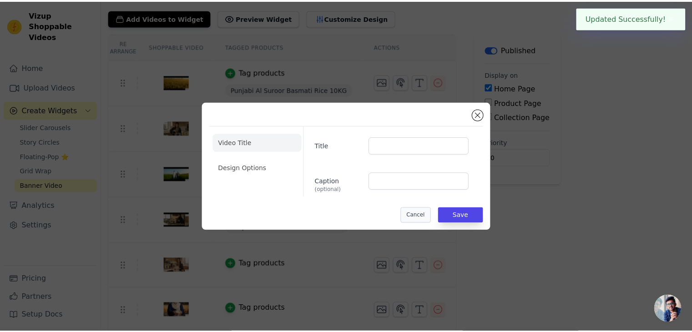
scroll to position [50, 0]
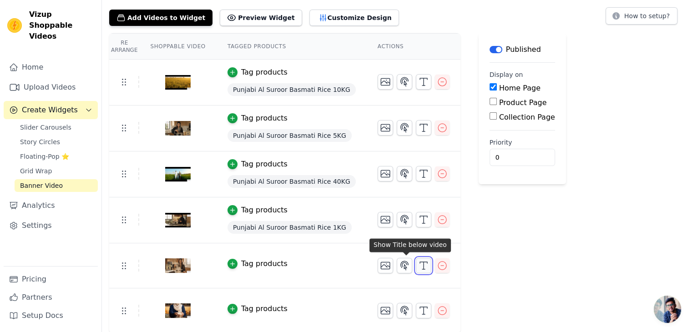
click at [423, 264] on line "button" at bounding box center [423, 265] width 0 height 7
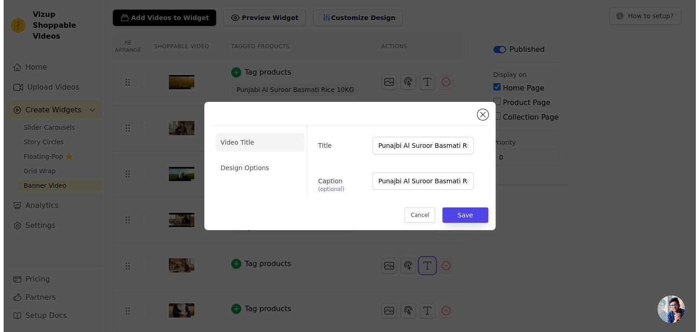
scroll to position [0, 0]
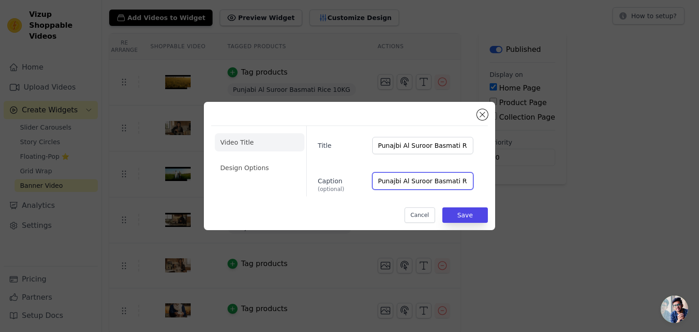
click at [407, 179] on input "Punajbi Al Suroor Basmati Rice" at bounding box center [422, 180] width 101 height 17
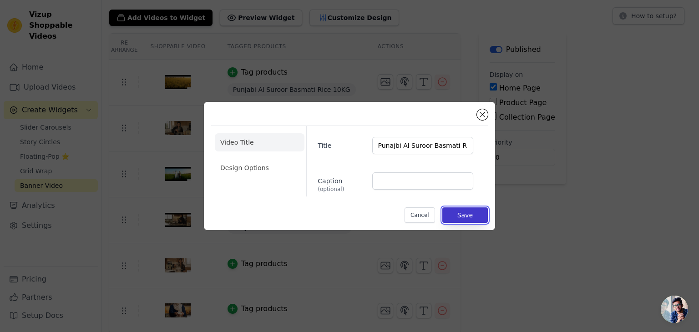
click at [462, 216] on button "Save" at bounding box center [464, 214] width 45 height 15
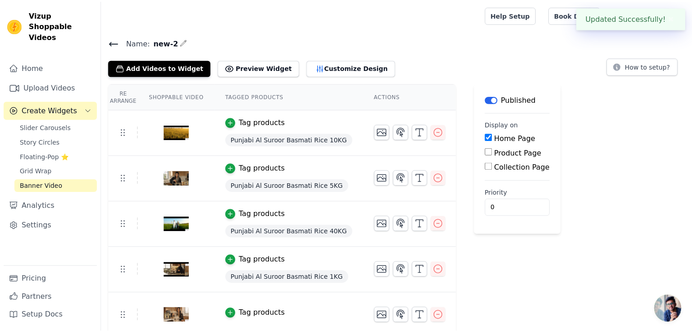
scroll to position [50, 0]
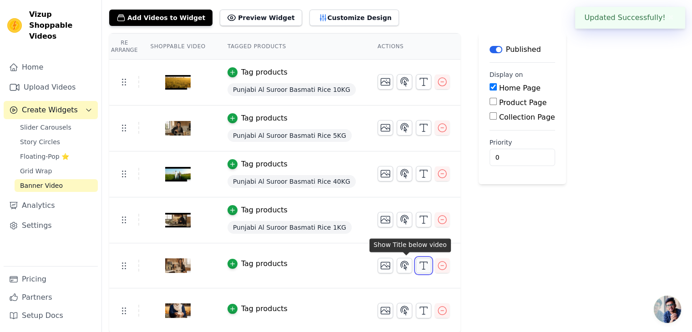
click at [418, 264] on icon "button" at bounding box center [423, 265] width 11 height 11
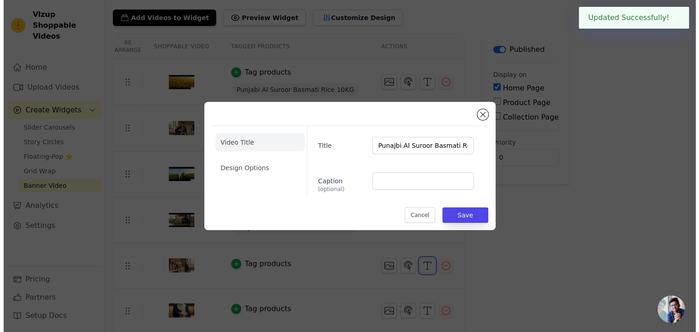
scroll to position [0, 0]
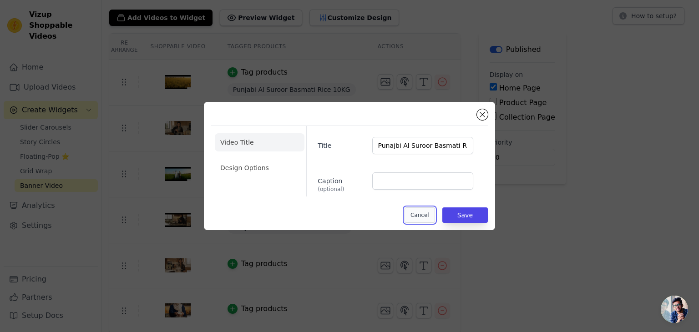
click at [422, 218] on button "Cancel" at bounding box center [419, 214] width 30 height 15
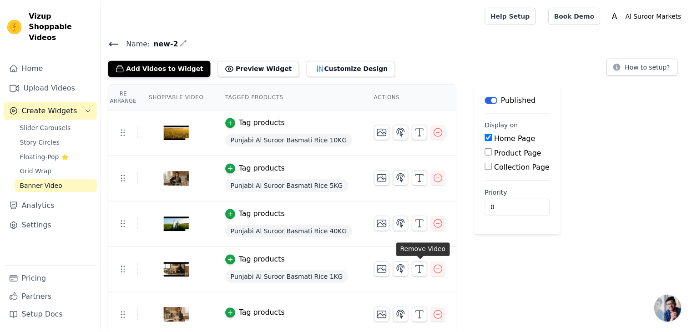
scroll to position [50, 0]
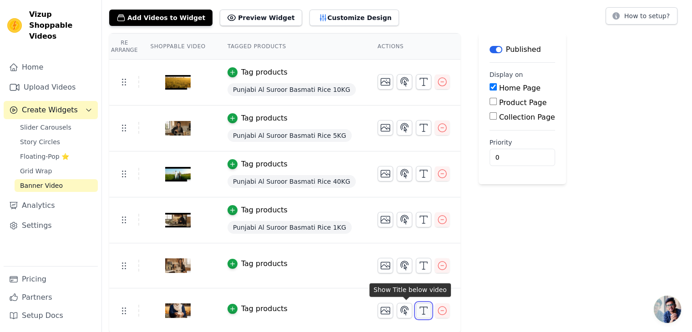
click at [418, 313] on icon "button" at bounding box center [423, 310] width 11 height 11
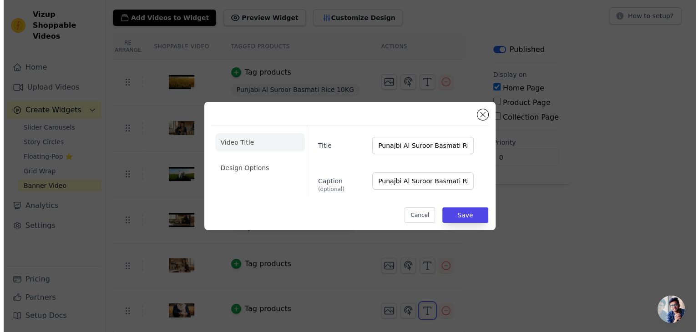
scroll to position [0, 0]
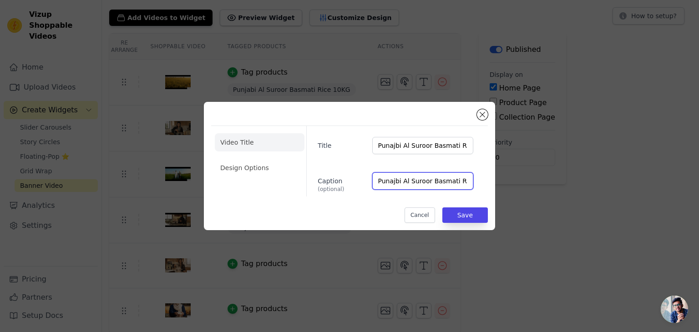
click at [421, 182] on input "Punajbi Al Suroor Basmati Rice" at bounding box center [422, 180] width 101 height 17
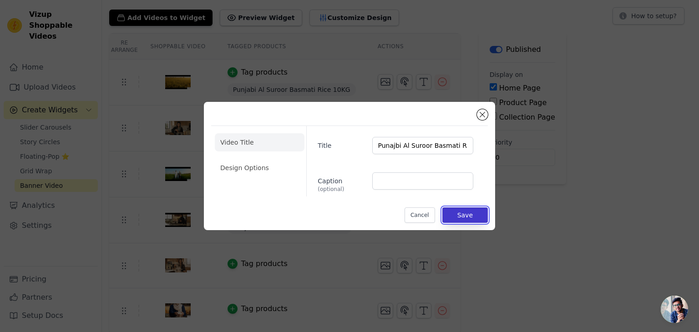
click at [469, 216] on button "Save" at bounding box center [464, 214] width 45 height 15
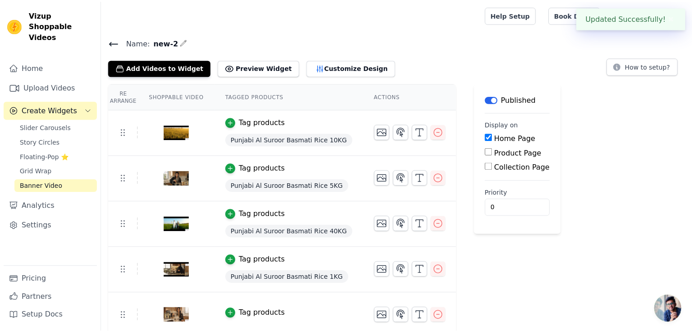
scroll to position [50, 0]
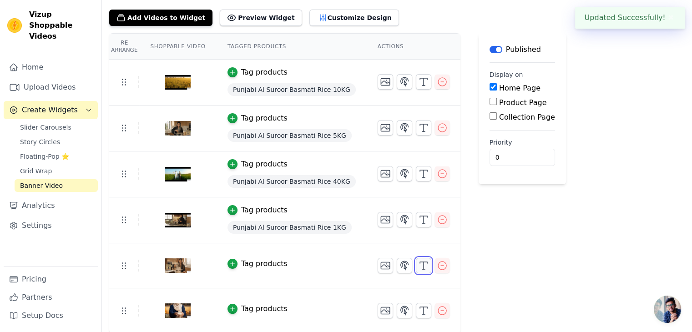
click at [418, 261] on icon "button" at bounding box center [423, 265] width 11 height 11
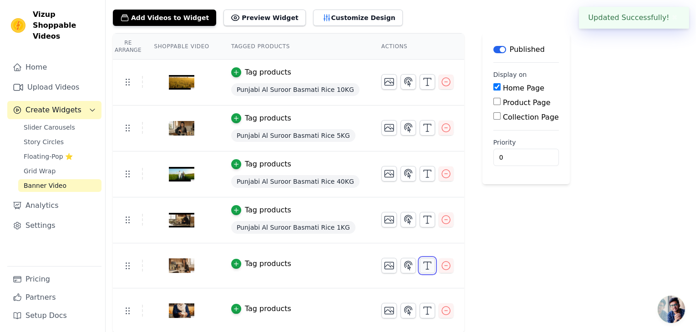
scroll to position [0, 0]
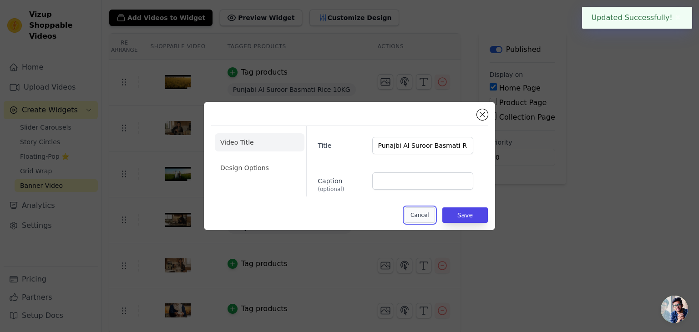
click at [424, 217] on button "Cancel" at bounding box center [419, 214] width 30 height 15
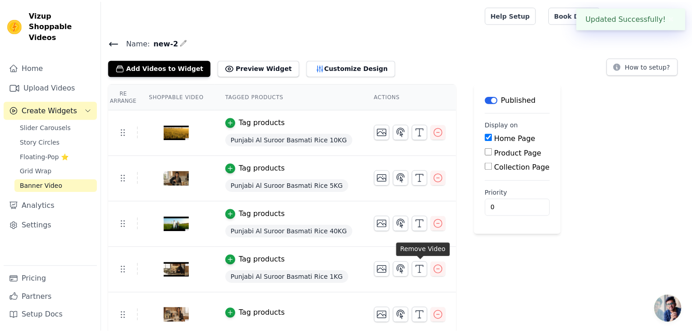
scroll to position [50, 0]
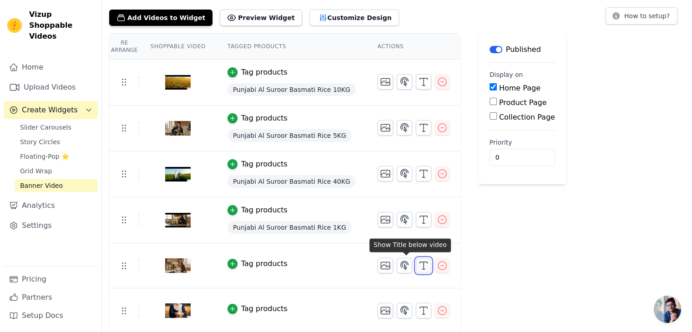
click at [418, 265] on icon "button" at bounding box center [423, 265] width 11 height 11
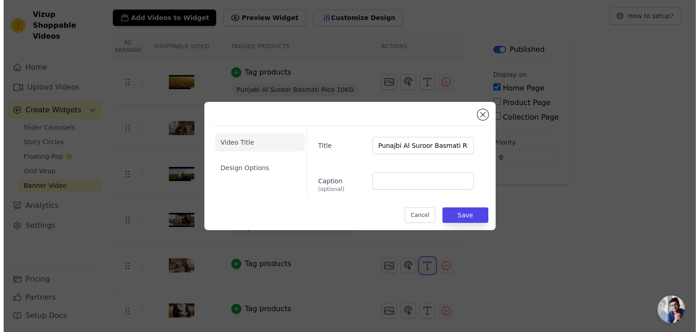
scroll to position [0, 0]
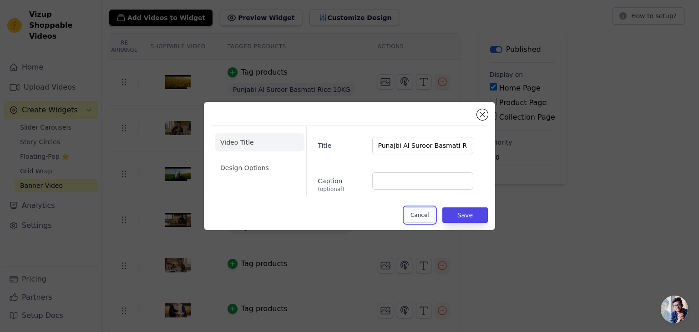
click at [423, 211] on button "Cancel" at bounding box center [419, 214] width 30 height 15
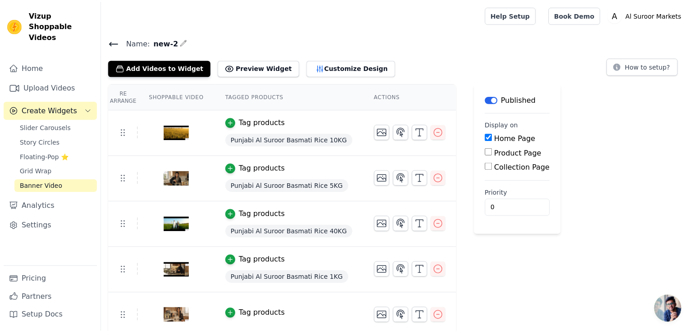
scroll to position [50, 0]
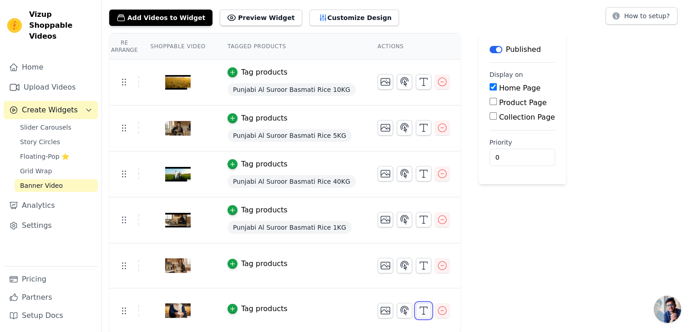
click at [423, 313] on line "button" at bounding box center [423, 310] width 0 height 7
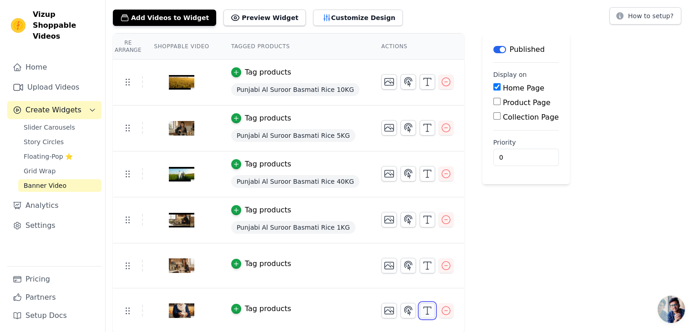
scroll to position [0, 0]
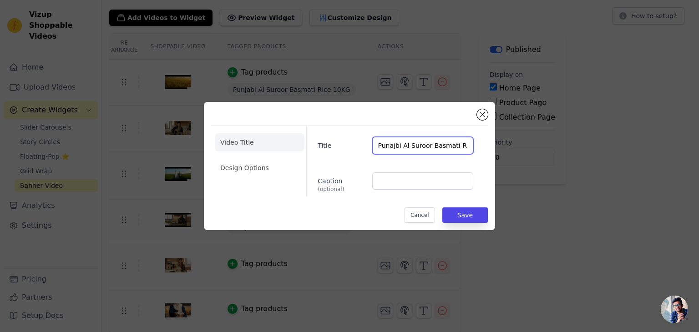
click at [393, 147] on input "Punajbi Al Suroor Basmati Rice" at bounding box center [422, 145] width 101 height 17
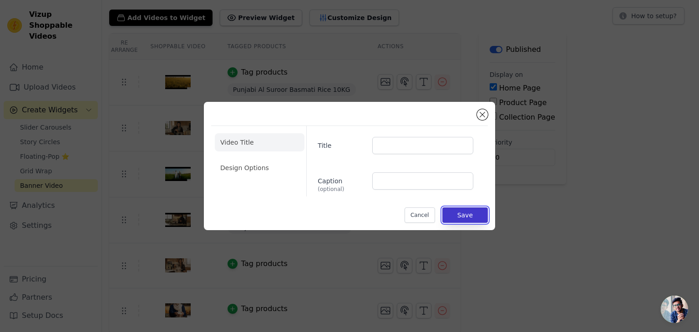
click at [468, 213] on button "Save" at bounding box center [464, 214] width 45 height 15
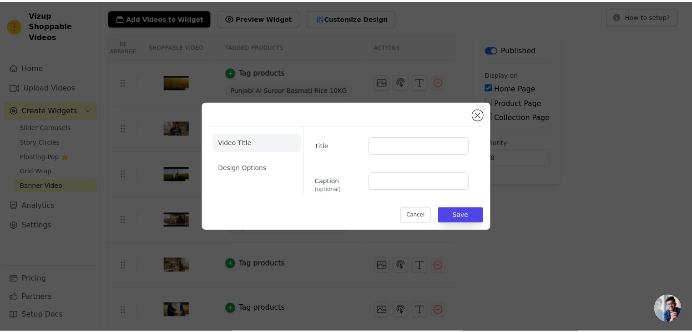
scroll to position [50, 0]
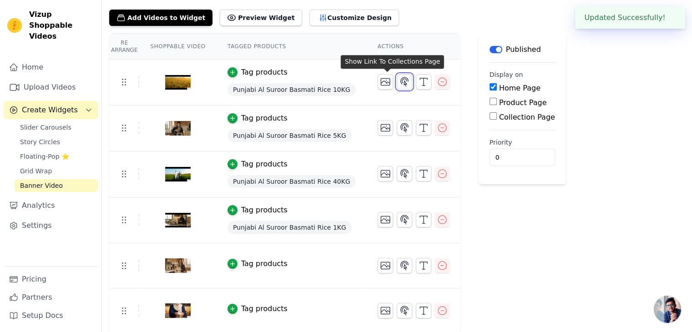
click at [399, 81] on icon "button" at bounding box center [404, 81] width 11 height 11
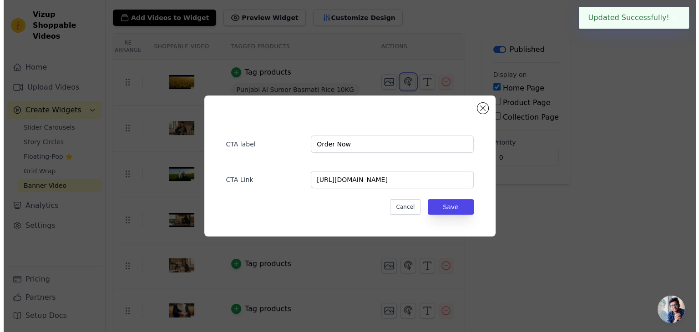
scroll to position [0, 0]
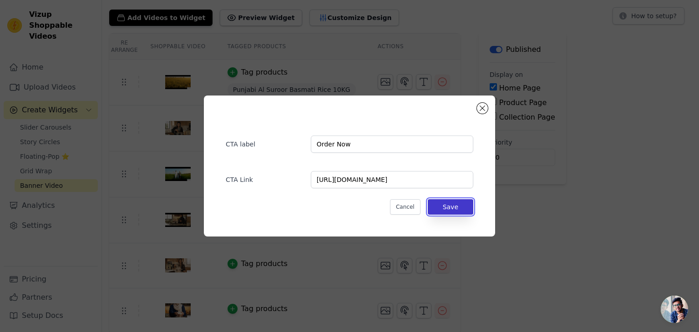
click at [453, 205] on button "Save" at bounding box center [449, 206] width 45 height 15
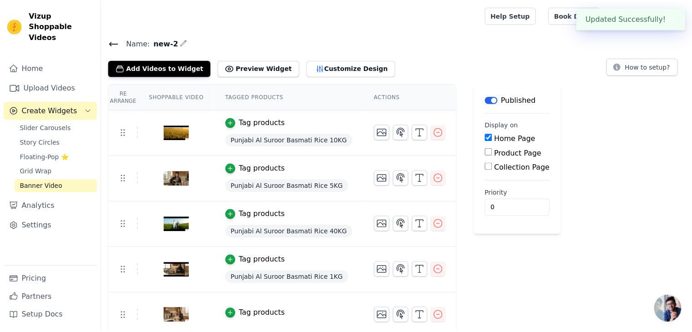
scroll to position [50, 0]
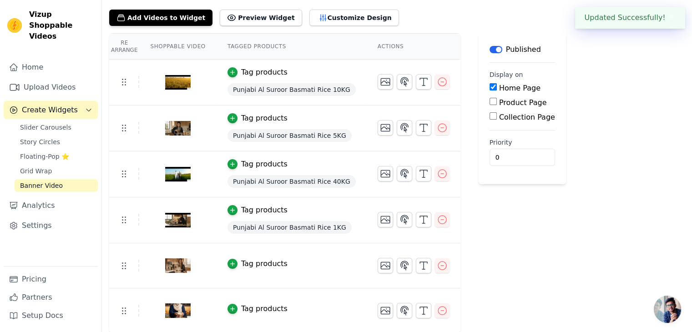
click at [458, 205] on div "Re Arrange Shoppable Video Tagged Products Actions Tag products Punjabi Al Suro…" at bounding box center [397, 183] width 590 height 300
click at [498, 159] on input "0" at bounding box center [521, 157] width 65 height 17
type input "1"
click at [510, 155] on input "1" at bounding box center [521, 157] width 65 height 17
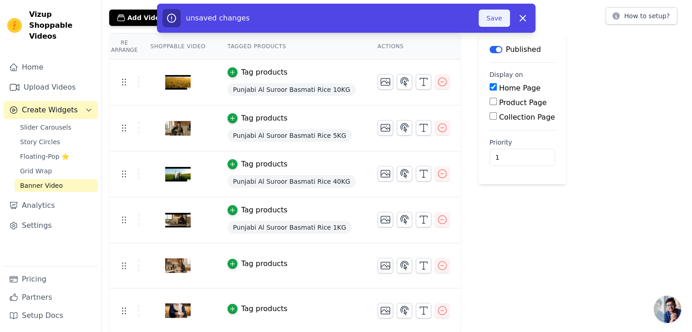
click at [499, 20] on button "Save" at bounding box center [493, 18] width 31 height 17
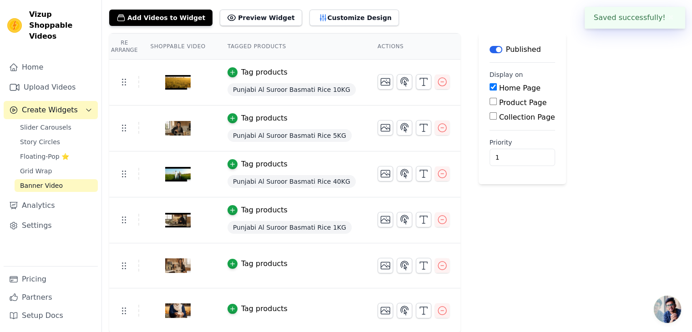
click at [550, 212] on div "Re Arrange Shoppable Video Tagged Products Actions Tag products Punjabi Al Suro…" at bounding box center [397, 183] width 590 height 300
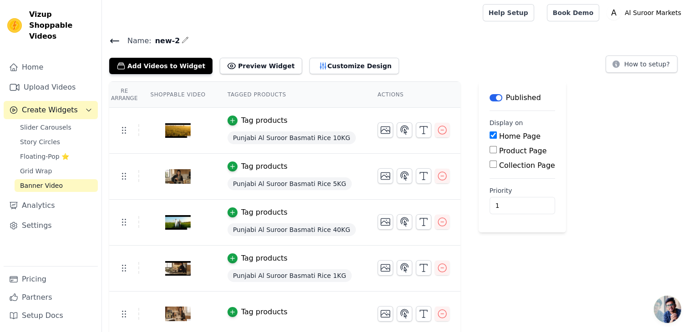
scroll to position [0, 0]
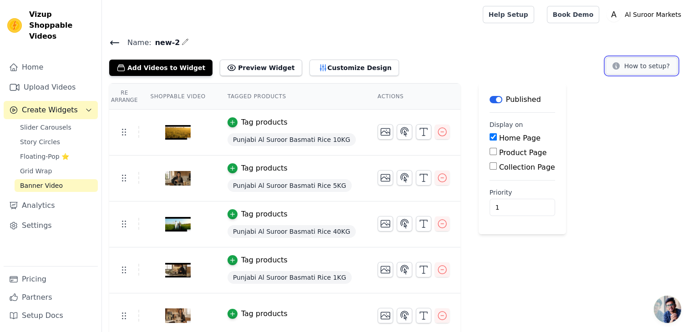
click at [640, 66] on button "How to setup?" at bounding box center [641, 65] width 72 height 17
click at [229, 122] on icon "button" at bounding box center [232, 122] width 6 height 6
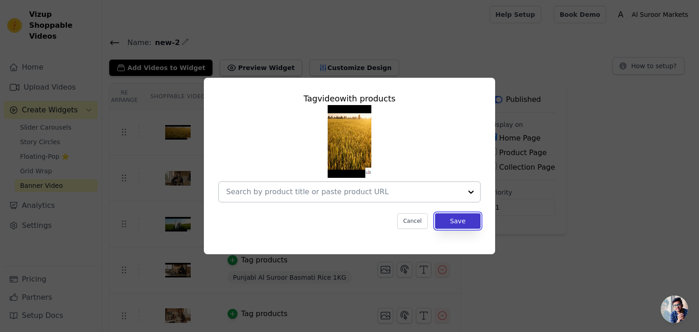
click at [458, 222] on button "Save" at bounding box center [457, 220] width 45 height 15
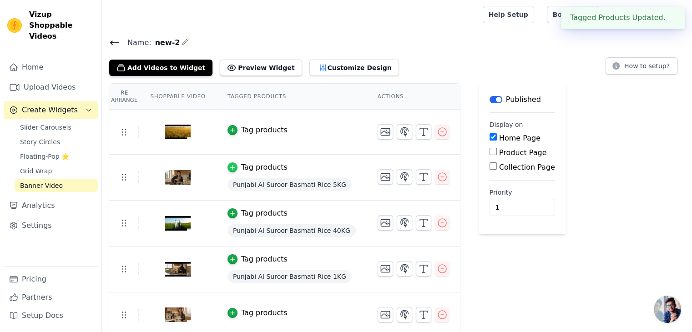
click at [229, 167] on icon "button" at bounding box center [232, 167] width 6 height 6
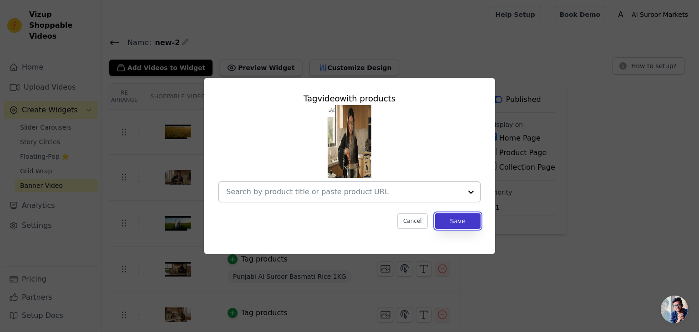
click at [469, 221] on button "Save" at bounding box center [457, 220] width 45 height 15
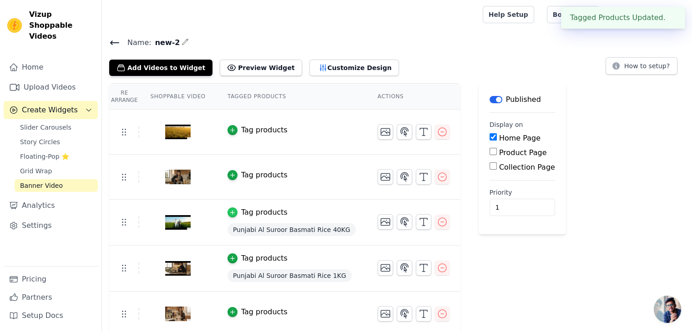
click at [231, 212] on div "button" at bounding box center [232, 212] width 10 height 10
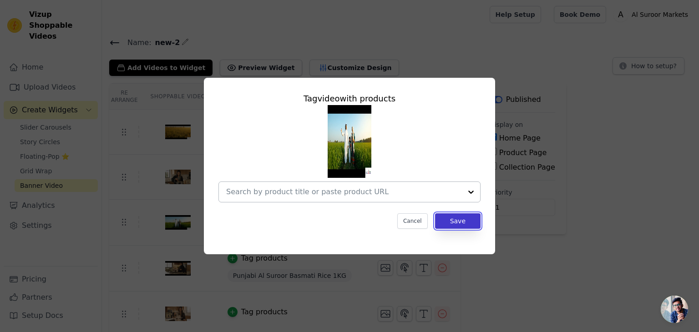
click at [455, 221] on button "Save" at bounding box center [457, 220] width 45 height 15
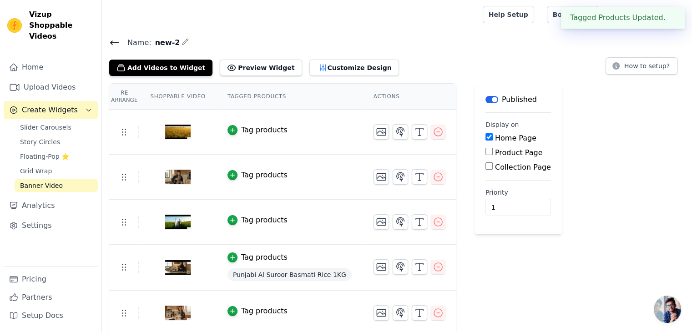
click at [264, 281] on div "Punjabi Al Suroor Basmati Rice 1KG" at bounding box center [289, 274] width 124 height 16
click at [266, 275] on span "Punjabi Al Suroor Basmati Rice 1KG" at bounding box center [289, 274] width 124 height 13
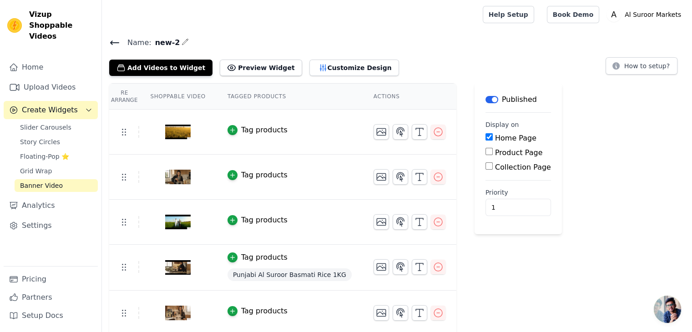
click at [262, 259] on div "Tag products" at bounding box center [264, 257] width 46 height 11
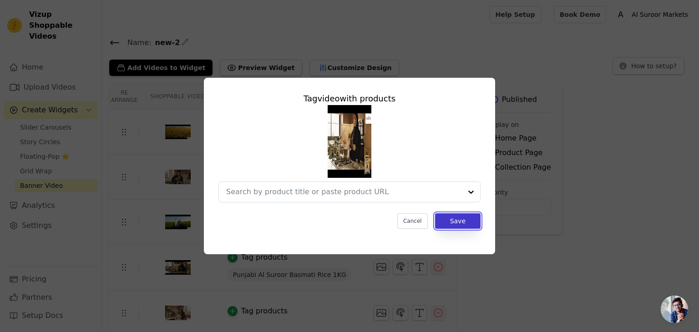
click at [458, 222] on button "Save" at bounding box center [457, 220] width 45 height 15
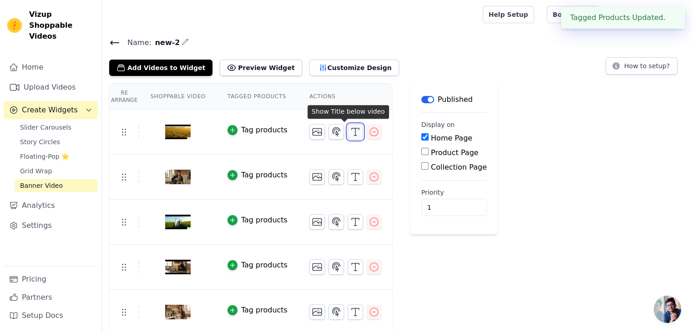
click at [350, 132] on icon "button" at bounding box center [355, 131] width 11 height 11
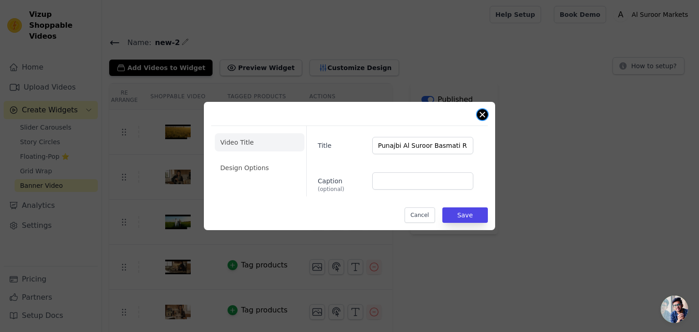
click at [483, 115] on button "Close modal" at bounding box center [482, 114] width 11 height 11
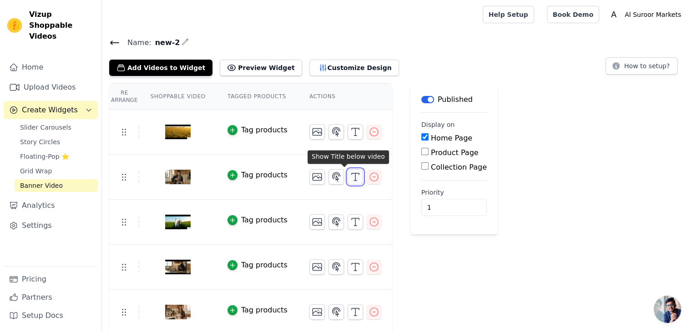
click at [350, 178] on icon "button" at bounding box center [355, 176] width 11 height 11
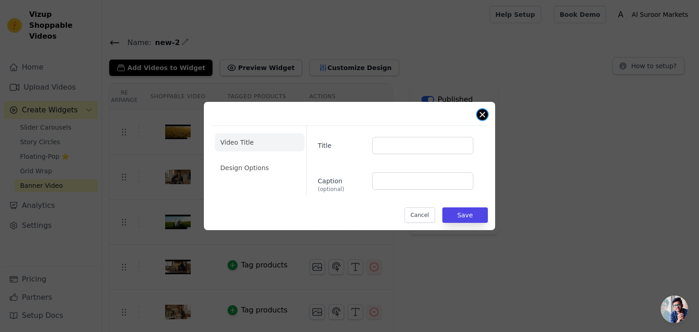
click at [481, 119] on button "Close modal" at bounding box center [482, 114] width 11 height 11
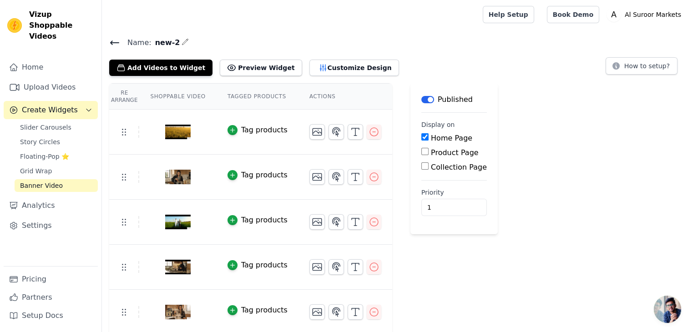
click at [165, 94] on th "Shoppable Video" at bounding box center [177, 97] width 77 height 26
click at [265, 97] on th "Tagged Products" at bounding box center [257, 97] width 82 height 26
click at [315, 69] on button "Customize Design" at bounding box center [354, 68] width 90 height 16
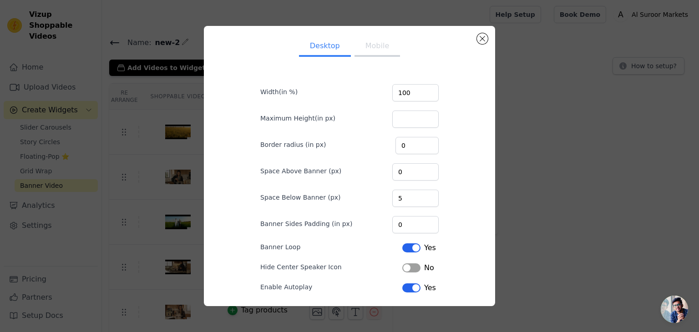
click at [367, 50] on button "Mobile" at bounding box center [376, 47] width 45 height 20
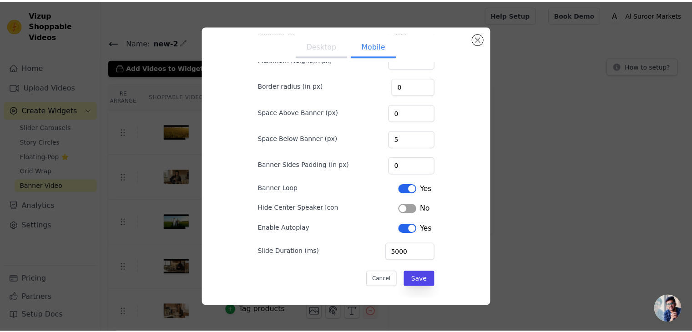
scroll to position [60, 0]
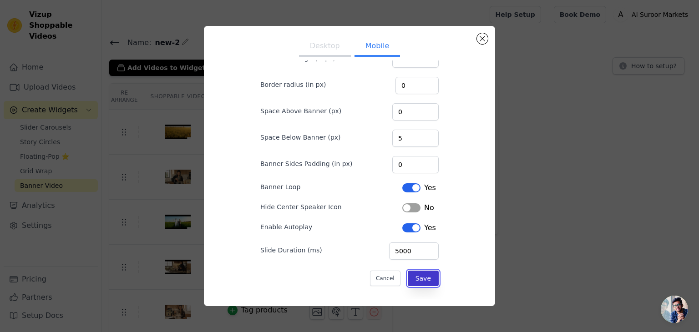
click at [416, 273] on button "Save" at bounding box center [422, 278] width 31 height 15
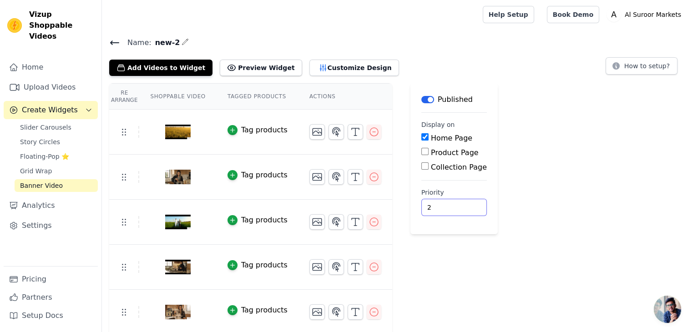
click at [447, 203] on input "2" at bounding box center [453, 207] width 65 height 17
click at [447, 208] on input "1" at bounding box center [453, 207] width 65 height 17
type input "0"
click at [447, 208] on input "0" at bounding box center [453, 207] width 65 height 17
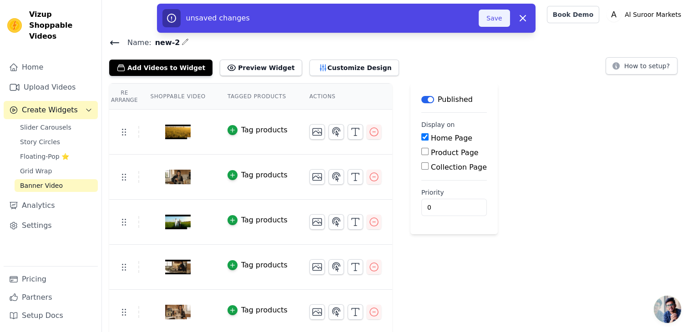
click at [492, 19] on button "Save" at bounding box center [493, 18] width 31 height 17
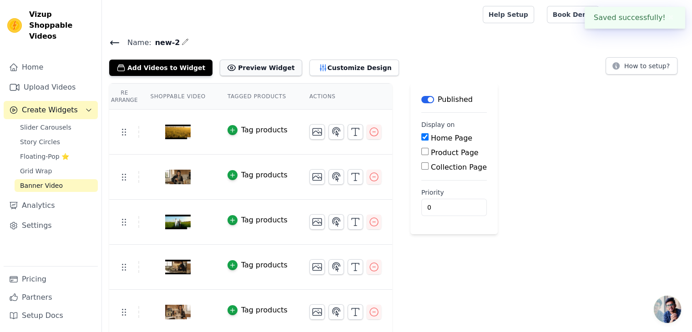
click at [243, 68] on button "Preview Widget" at bounding box center [261, 68] width 82 height 16
